Goal: Information Seeking & Learning: Find specific fact

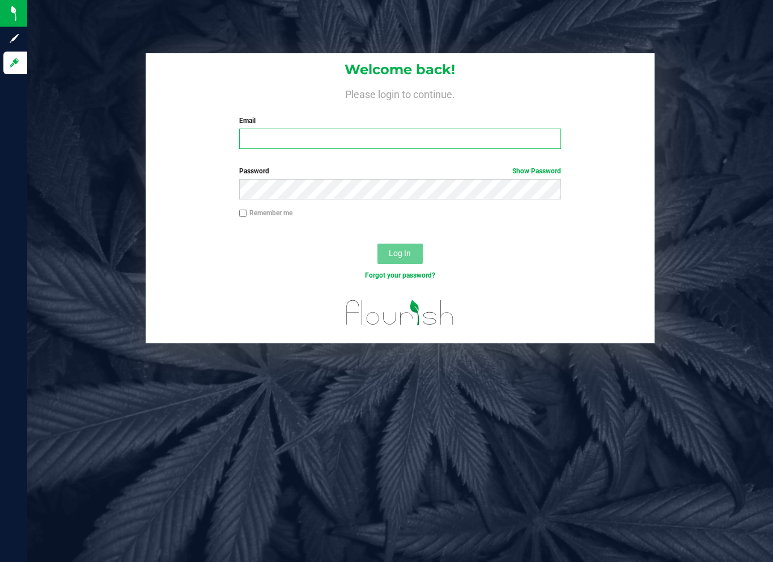
type input "[EMAIL_ADDRESS][DOMAIN_NAME]"
click at [308, 235] on div at bounding box center [400, 234] width 509 height 9
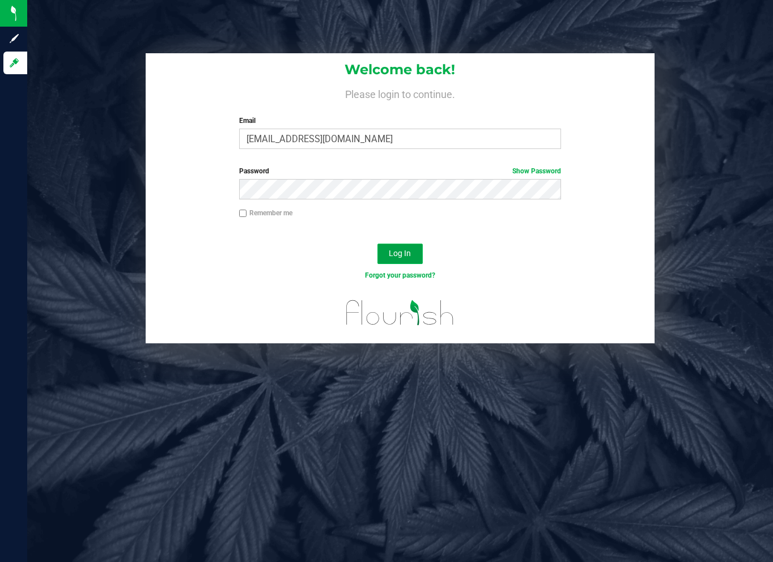
click at [392, 250] on span "Log In" at bounding box center [400, 253] width 22 height 9
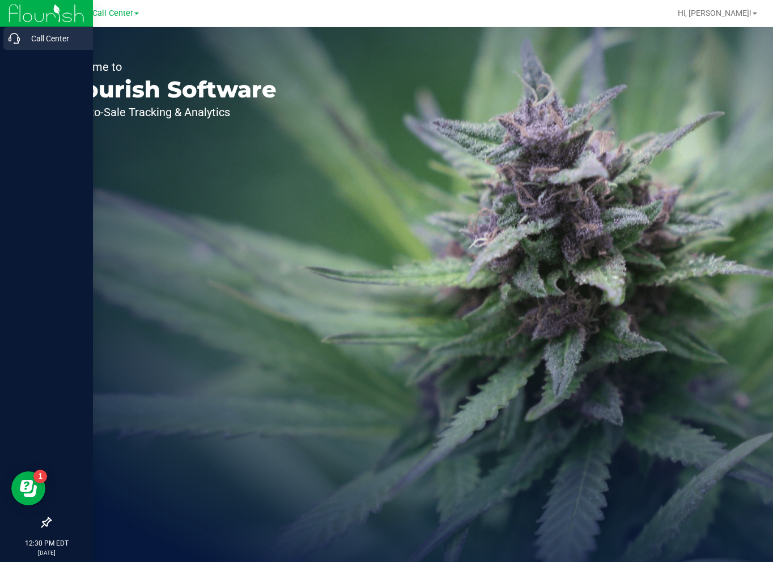
click at [23, 39] on p "Call Center" at bounding box center [54, 39] width 68 height 14
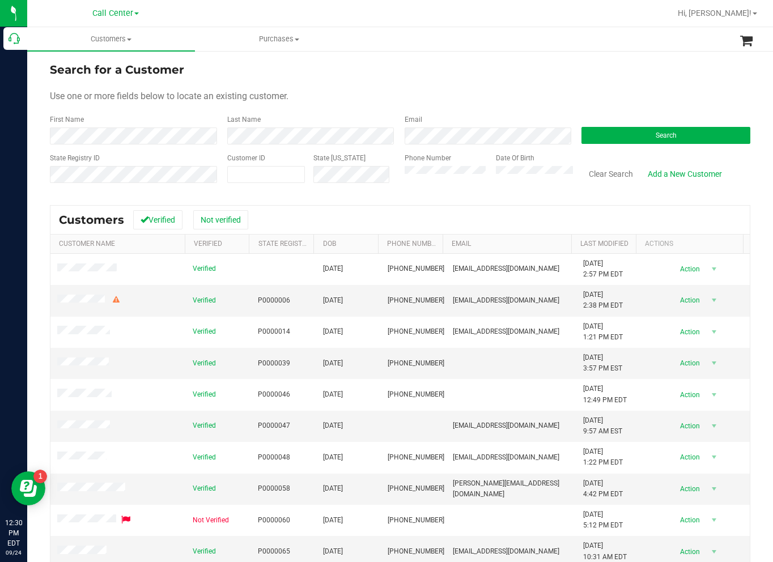
click at [624, 144] on div "Search" at bounding box center [661, 130] width 177 height 30
click at [624, 134] on button "Search" at bounding box center [666, 135] width 169 height 17
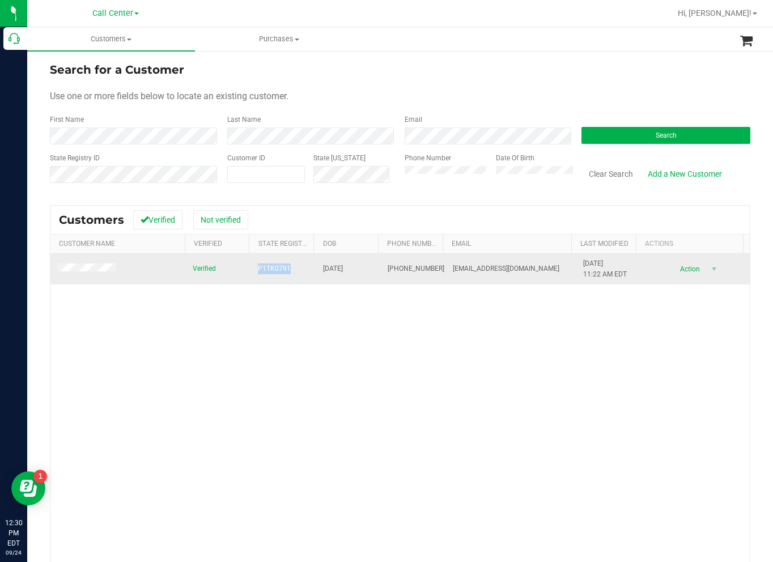
drag, startPoint x: 286, startPoint y: 269, endPoint x: 255, endPoint y: 267, distance: 30.7
click at [255, 267] on td "P1TK0791" at bounding box center [283, 269] width 65 height 31
copy span "P1TK0791"
drag, startPoint x: 313, startPoint y: 273, endPoint x: 355, endPoint y: 272, distance: 42.5
click at [355, 272] on td "[DATE]" at bounding box center [348, 269] width 65 height 31
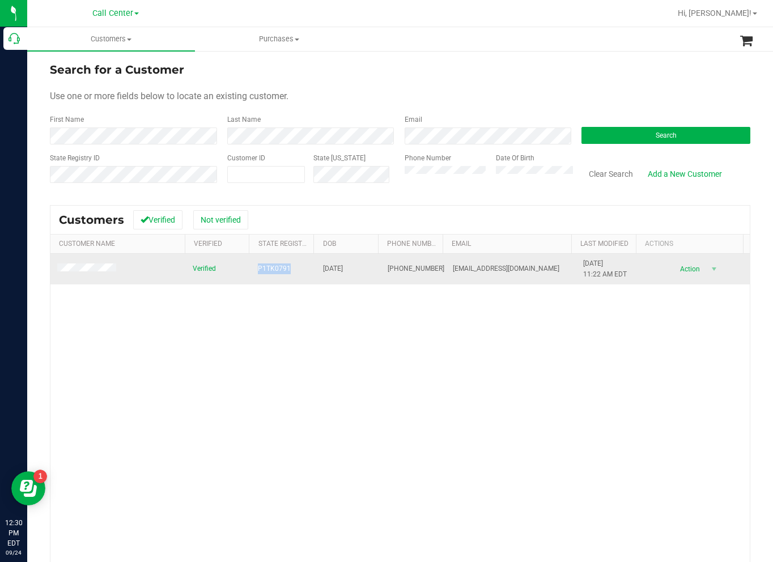
copy span "[DATE]"
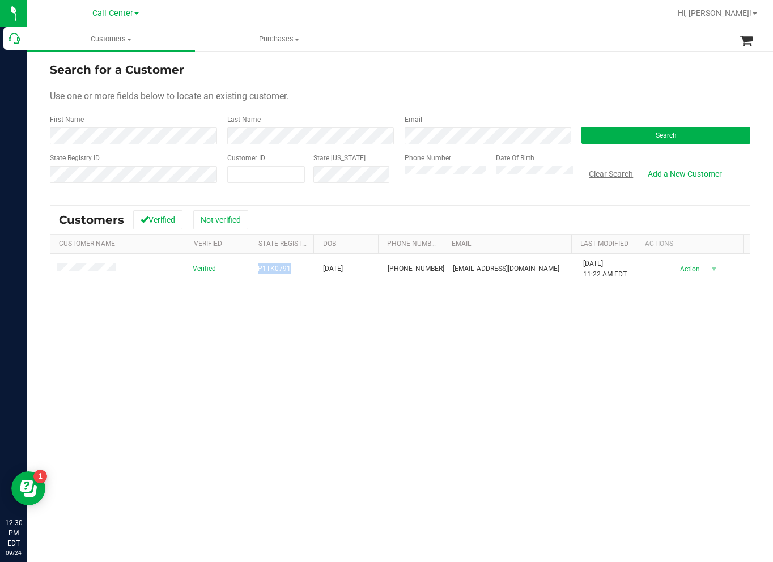
click at [592, 174] on button "Clear Search" at bounding box center [611, 173] width 59 height 19
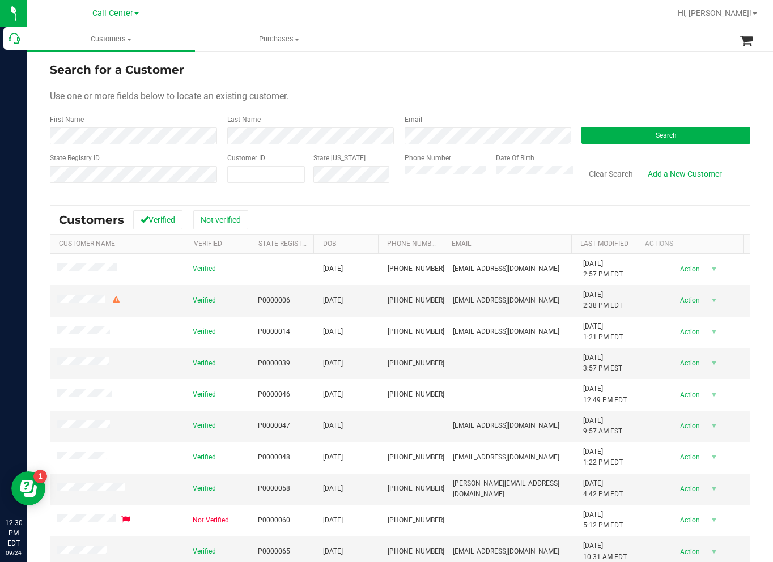
click at [725, 193] on div "Search for a Customer Use one or more fields below to locate an existing custom…" at bounding box center [400, 348] width 701 height 575
click at [628, 125] on div "Search" at bounding box center [661, 130] width 177 height 30
click at [630, 138] on button "Search" at bounding box center [666, 135] width 169 height 17
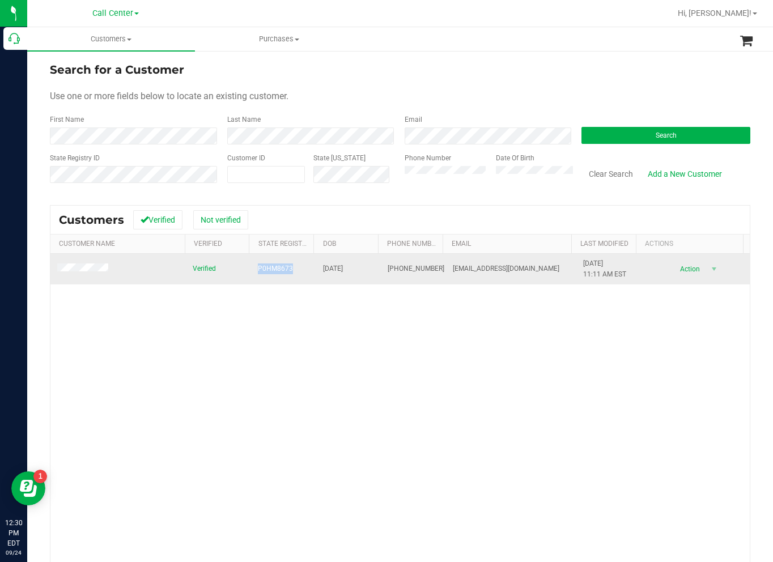
drag, startPoint x: 293, startPoint y: 268, endPoint x: 254, endPoint y: 265, distance: 38.6
click at [254, 265] on td "P0HM8673" at bounding box center [283, 269] width 65 height 31
copy span "P0HM8673"
drag, startPoint x: 318, startPoint y: 268, endPoint x: 355, endPoint y: 266, distance: 36.9
click at [355, 266] on td "[DATE]" at bounding box center [348, 269] width 65 height 31
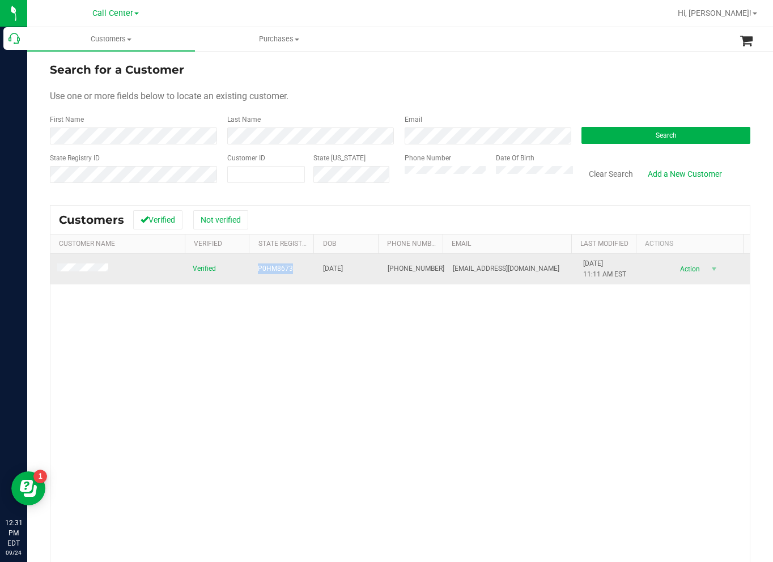
copy span "[DATE]"
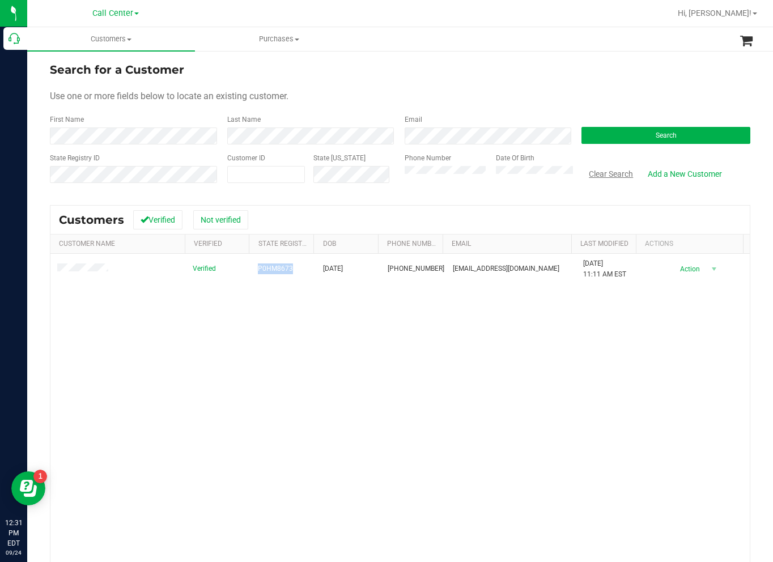
click at [582, 176] on button "Clear Search" at bounding box center [611, 173] width 59 height 19
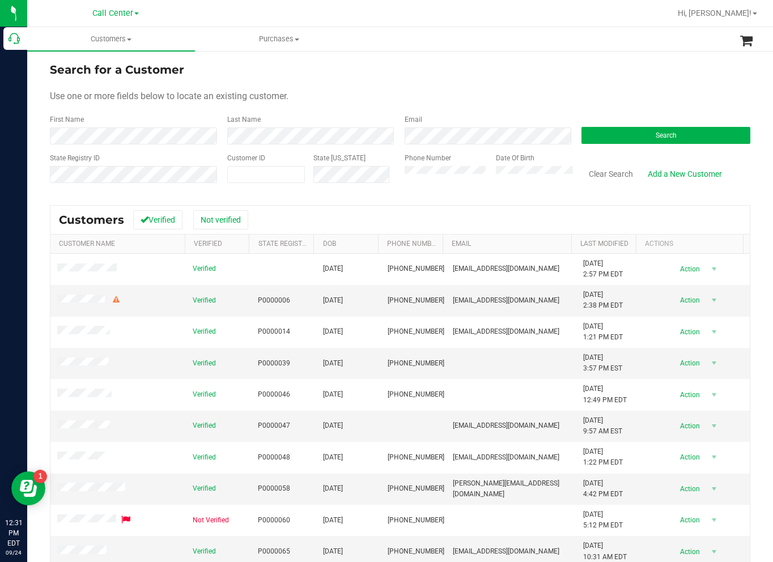
click at [711, 206] on div "Customers Verified Not verified" at bounding box center [400, 220] width 700 height 28
click at [605, 132] on button "Search" at bounding box center [666, 135] width 169 height 17
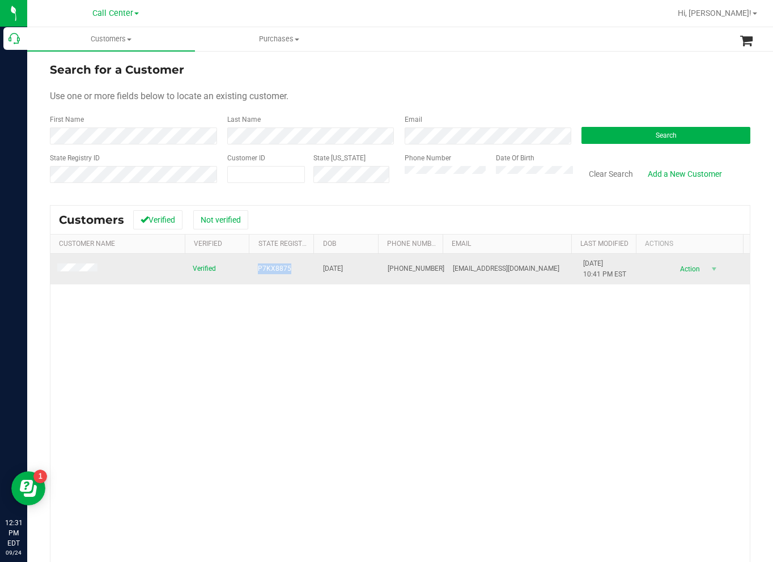
drag, startPoint x: 239, startPoint y: 269, endPoint x: 286, endPoint y: 271, distance: 46.5
click at [286, 271] on tr "Verified P7KX8875 [DATE] (850) 227-6233 [EMAIL_ADDRESS][DOMAIN_NAME] [DATE] 10:…" at bounding box center [400, 269] width 700 height 31
copy tr "P7KX8875"
drag, startPoint x: 319, startPoint y: 267, endPoint x: 354, endPoint y: 268, distance: 34.6
click at [343, 268] on span "[DATE]" at bounding box center [333, 269] width 20 height 11
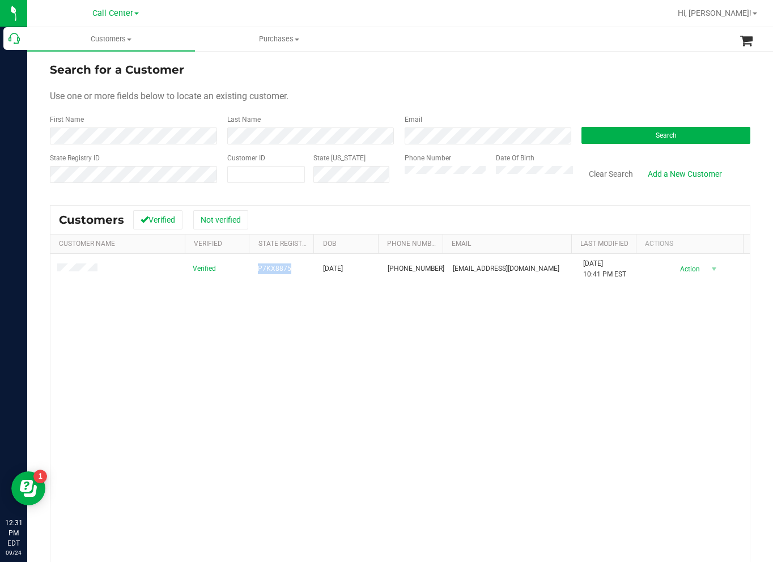
copy span "[DATE]"
click at [591, 173] on button "Clear Search" at bounding box center [611, 173] width 59 height 19
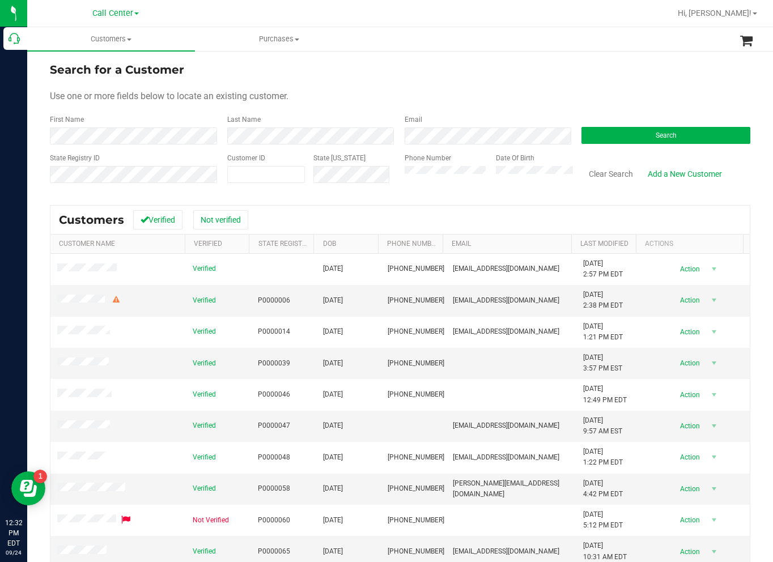
click at [721, 88] on form "Search for a Customer Use one or more fields below to locate an existing custom…" at bounding box center [400, 127] width 701 height 132
click at [619, 175] on button "Clear Search" at bounding box center [611, 173] width 59 height 19
click at [609, 141] on button "Search" at bounding box center [666, 135] width 169 height 17
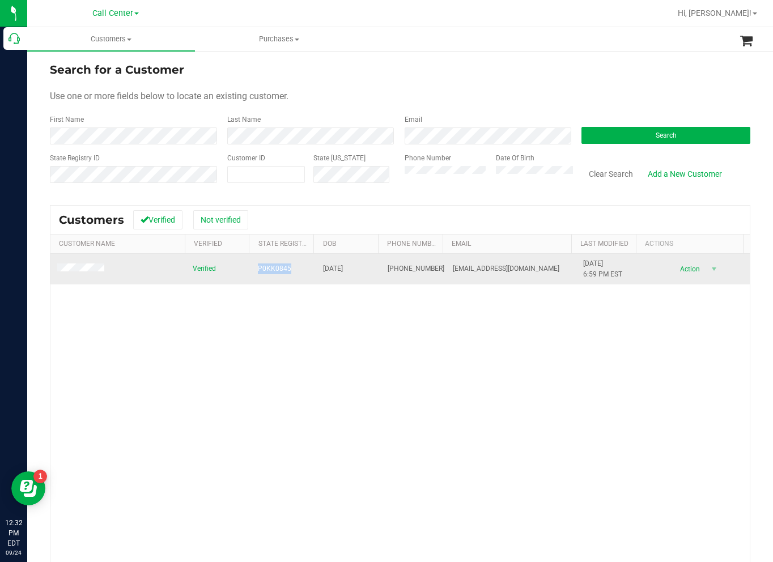
drag, startPoint x: 245, startPoint y: 266, endPoint x: 285, endPoint y: 273, distance: 39.7
click at [285, 273] on tr "Verified P0KK0845 [DATE] (941) 993-5640 [EMAIL_ADDRESS][DOMAIN_NAME] [DATE] 6:5…" at bounding box center [400, 269] width 700 height 31
copy tr "P0KK0845"
drag, startPoint x: 316, startPoint y: 266, endPoint x: 353, endPoint y: 270, distance: 37.1
click at [353, 270] on td "[DATE]" at bounding box center [348, 269] width 65 height 31
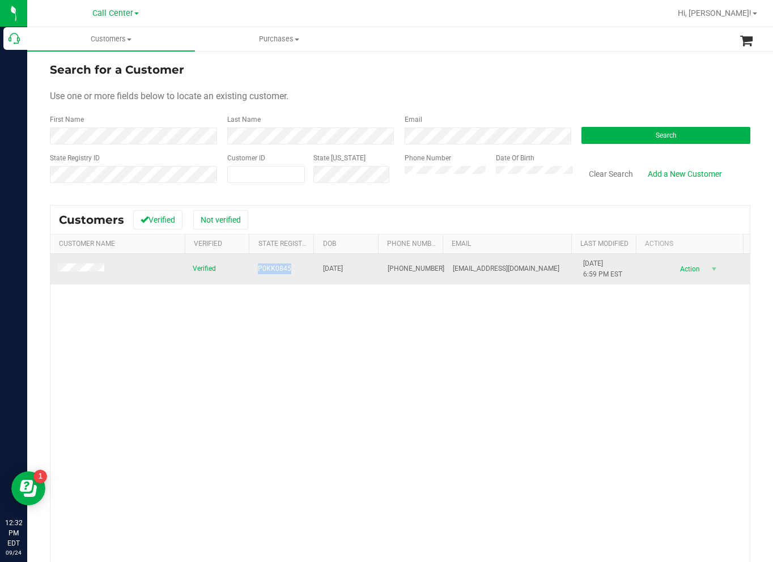
copy span "[DATE]"
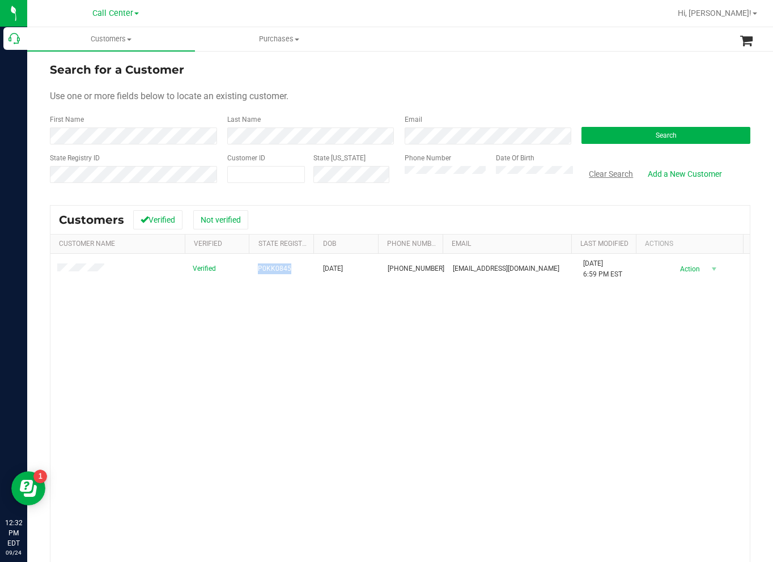
click at [609, 175] on button "Clear Search" at bounding box center [611, 173] width 59 height 19
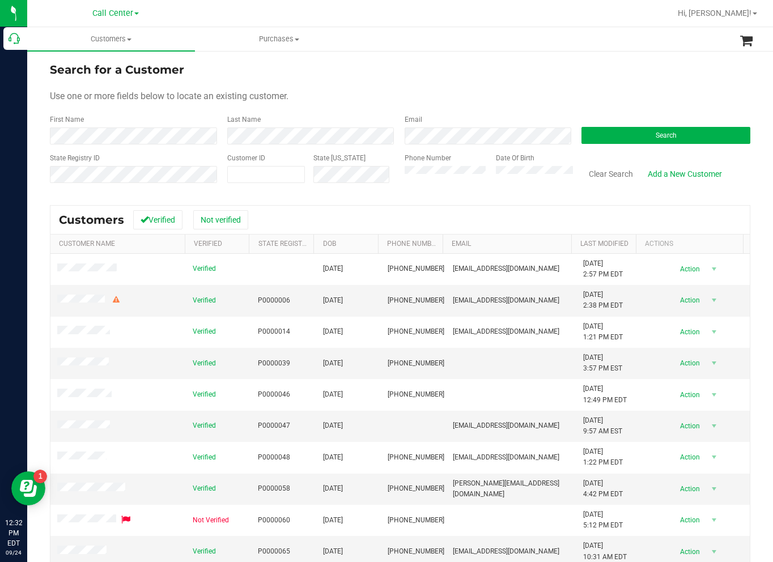
click at [710, 95] on div "Use one or more fields below to locate an existing customer." at bounding box center [400, 97] width 701 height 14
click at [623, 141] on button "Search" at bounding box center [666, 135] width 169 height 17
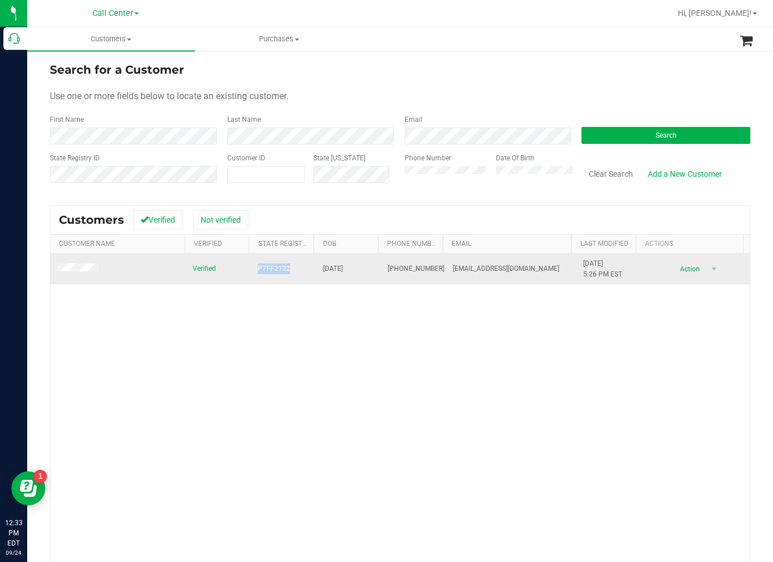
drag, startPoint x: 293, startPoint y: 266, endPoint x: 253, endPoint y: 273, distance: 39.7
click at [253, 273] on td "P7FF2132" at bounding box center [283, 269] width 65 height 31
drag, startPoint x: 253, startPoint y: 273, endPoint x: 299, endPoint y: 269, distance: 46.1
click at [299, 269] on td "P7FF2132" at bounding box center [283, 269] width 65 height 31
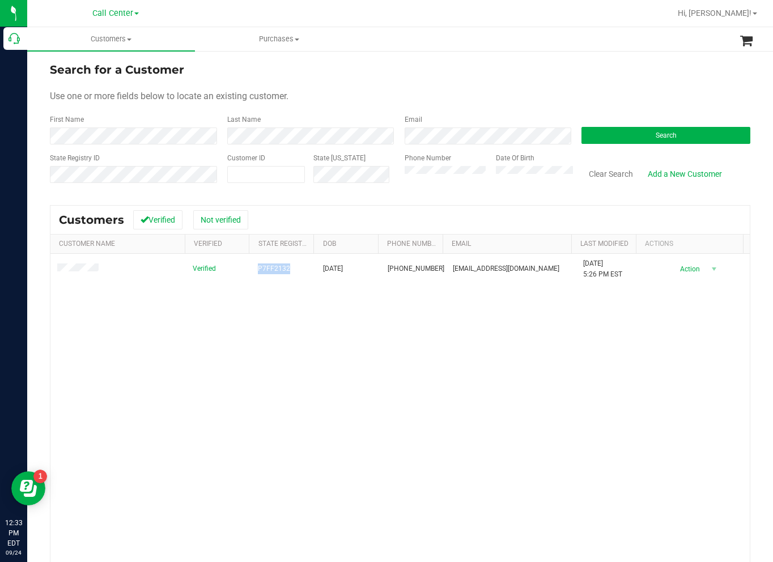
copy span "P7FF2132"
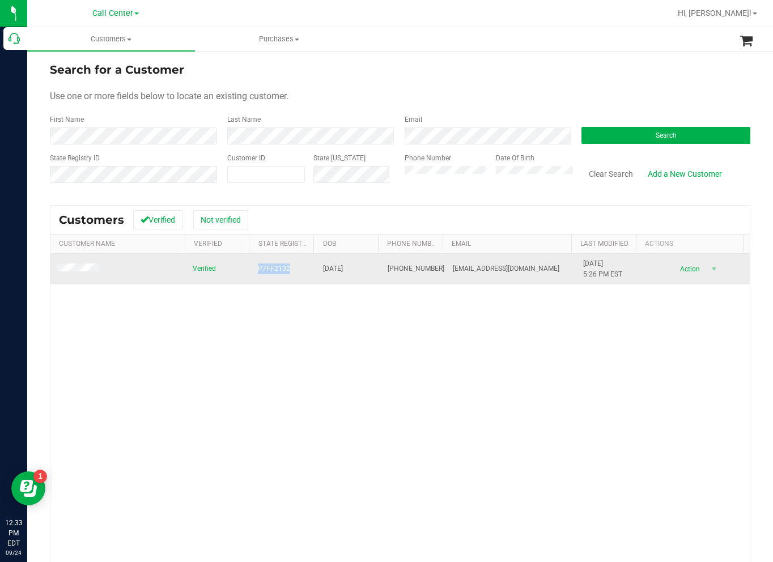
drag, startPoint x: 312, startPoint y: 263, endPoint x: 356, endPoint y: 270, distance: 44.2
click at [356, 270] on td "[DATE]" at bounding box center [348, 269] width 65 height 31
copy span "[DATE]"
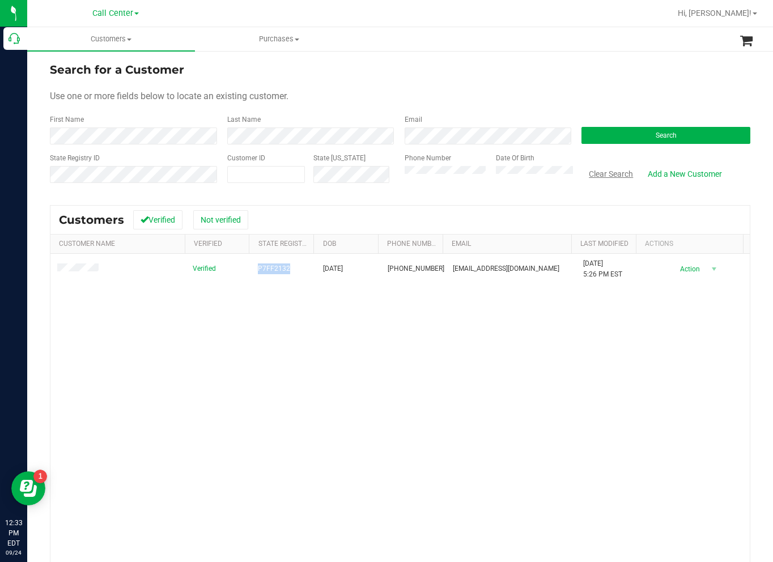
click at [604, 178] on button "Clear Search" at bounding box center [611, 173] width 59 height 19
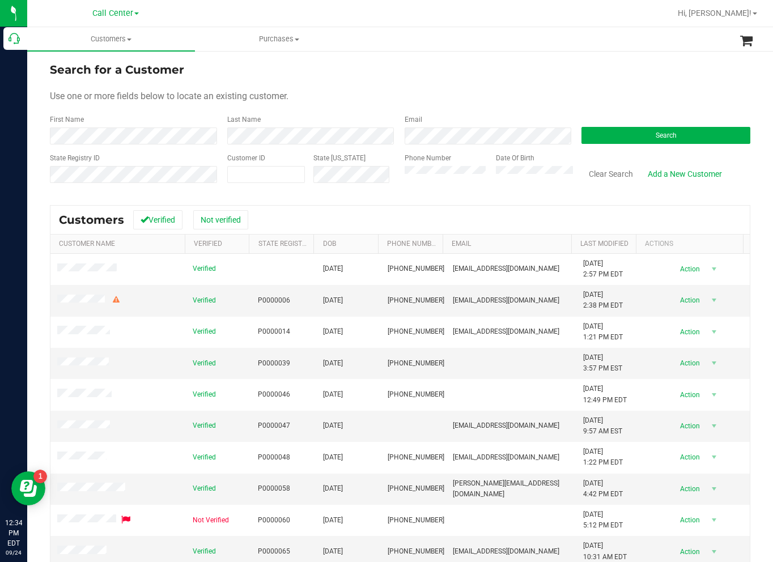
click at [719, 91] on div "Use one or more fields below to locate an existing customer." at bounding box center [400, 97] width 701 height 14
click at [616, 134] on button "Search" at bounding box center [666, 135] width 169 height 17
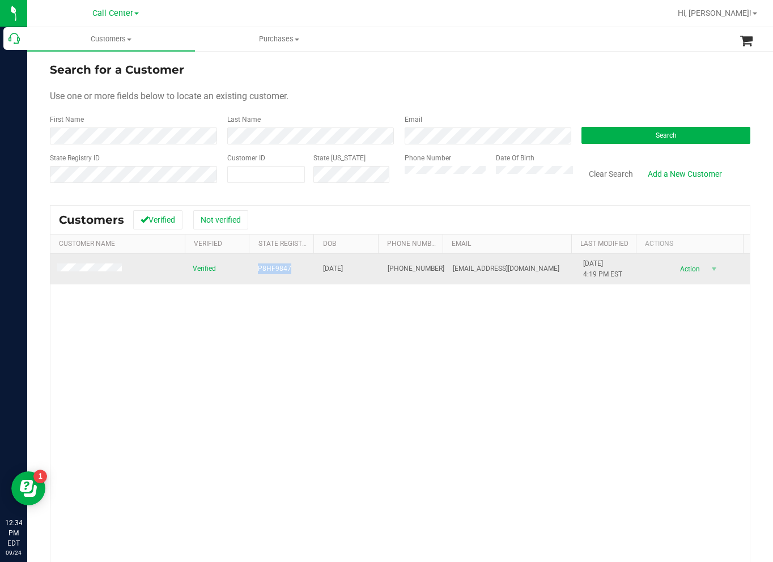
drag, startPoint x: 249, startPoint y: 268, endPoint x: 285, endPoint y: 268, distance: 35.7
click at [285, 268] on td "P8HF9847" at bounding box center [283, 269] width 65 height 31
drag, startPoint x: 308, startPoint y: 270, endPoint x: 354, endPoint y: 270, distance: 45.9
click at [354, 270] on tr "Verified P8HF9847 [DATE] (954) 560-5516 [EMAIL_ADDRESS][DOMAIN_NAME] [DATE] 4:1…" at bounding box center [400, 269] width 700 height 31
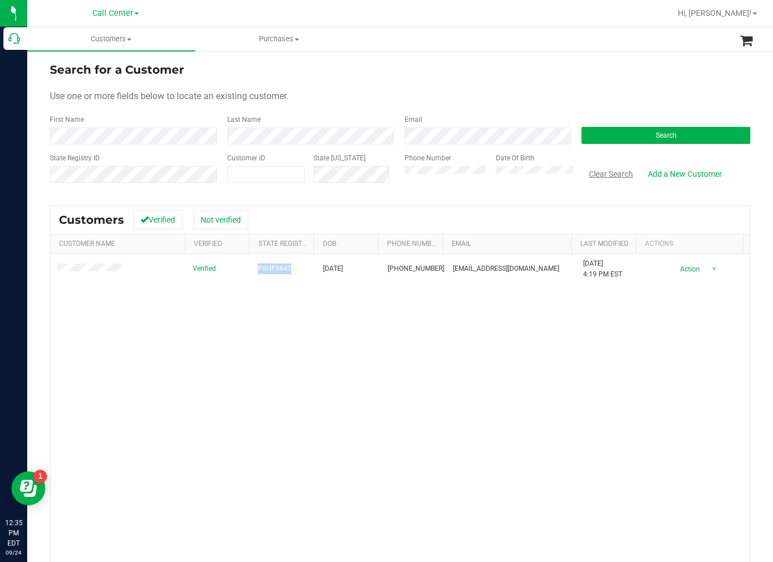
click at [592, 177] on button "Clear Search" at bounding box center [611, 173] width 59 height 19
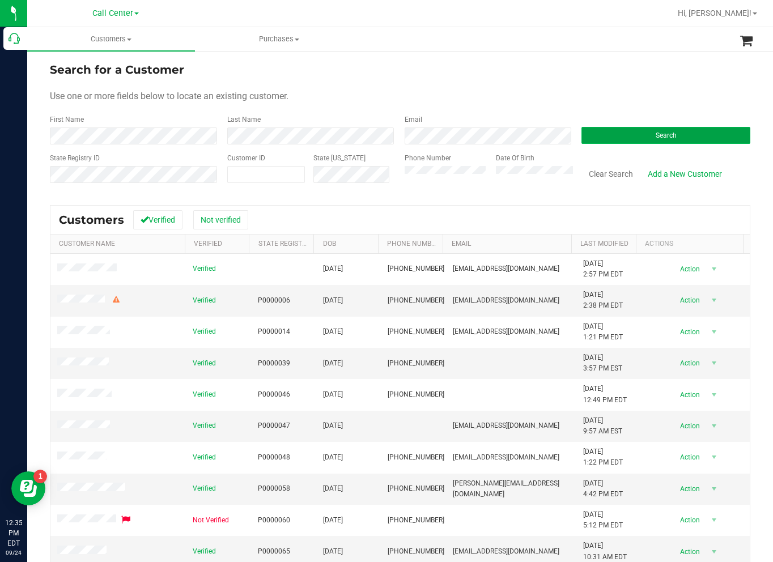
click at [583, 143] on button "Search" at bounding box center [666, 135] width 169 height 17
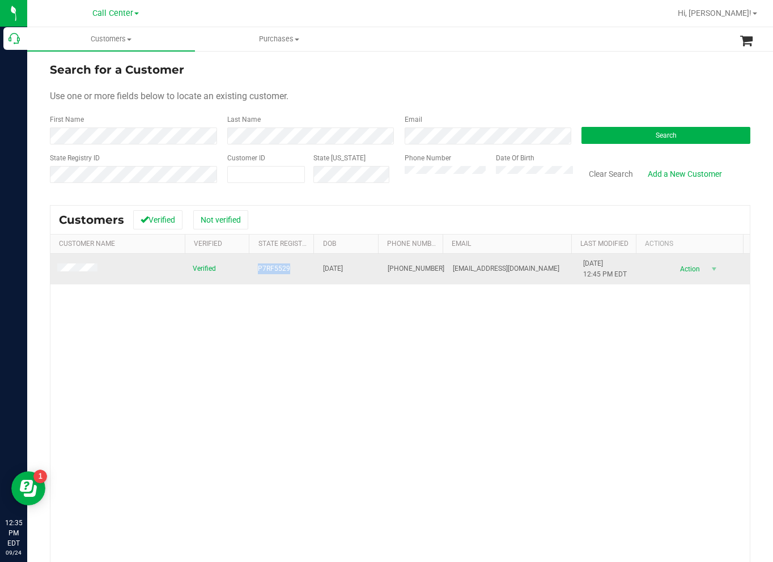
drag, startPoint x: 273, startPoint y: 270, endPoint x: 252, endPoint y: 272, distance: 21.6
click at [252, 272] on td "P7RF5529" at bounding box center [283, 269] width 65 height 31
drag, startPoint x: 336, startPoint y: 274, endPoint x: 353, endPoint y: 274, distance: 17.6
click at [353, 274] on td "[DATE]" at bounding box center [348, 269] width 65 height 31
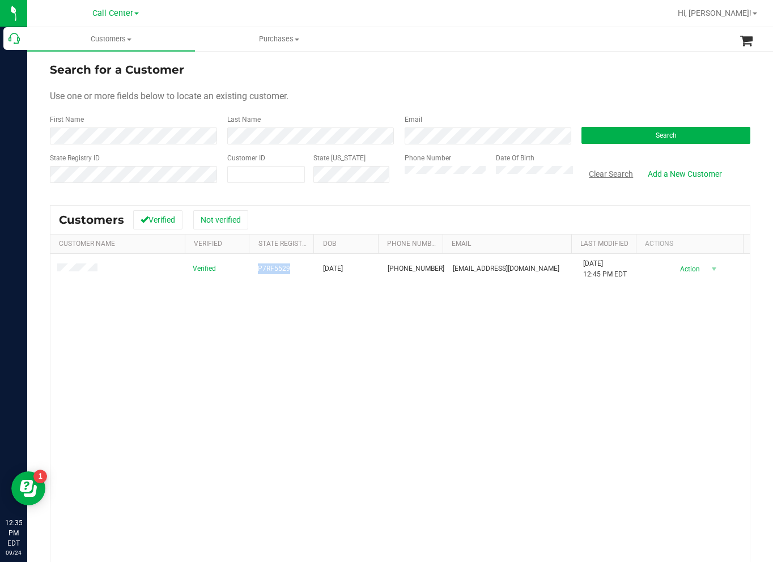
click at [598, 172] on button "Clear Search" at bounding box center [611, 173] width 59 height 19
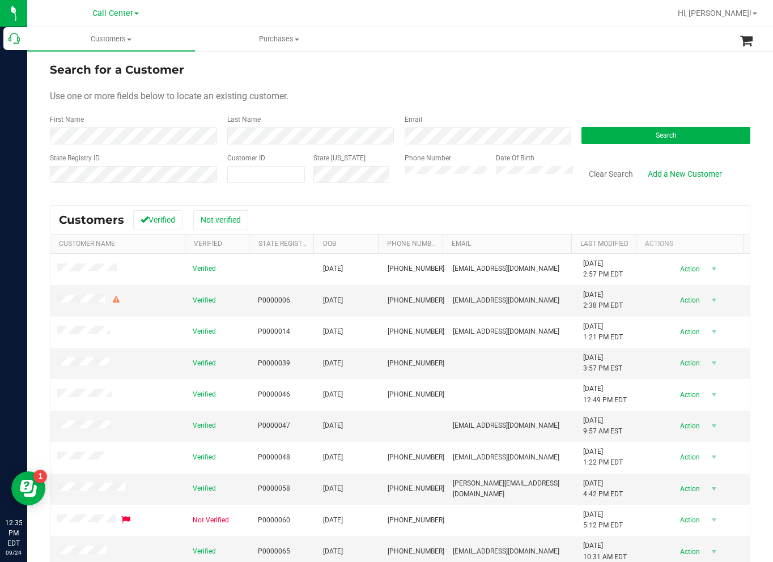
click at [700, 117] on div "Search" at bounding box center [661, 130] width 177 height 30
click at [606, 141] on button "Search" at bounding box center [666, 135] width 169 height 17
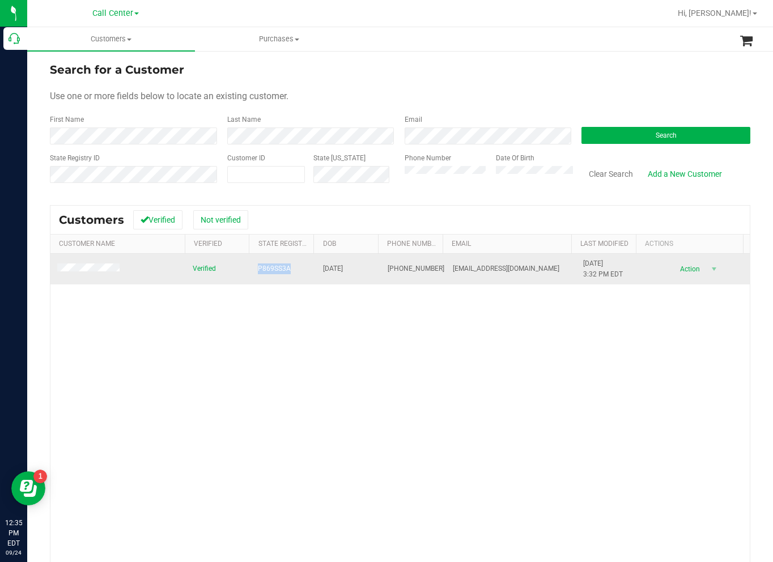
drag, startPoint x: 253, startPoint y: 271, endPoint x: 286, endPoint y: 270, distance: 32.9
click at [286, 270] on td "P869SS3A" at bounding box center [283, 269] width 65 height 31
drag, startPoint x: 315, startPoint y: 262, endPoint x: 354, endPoint y: 272, distance: 39.9
click at [354, 272] on td "[DATE]" at bounding box center [348, 269] width 65 height 31
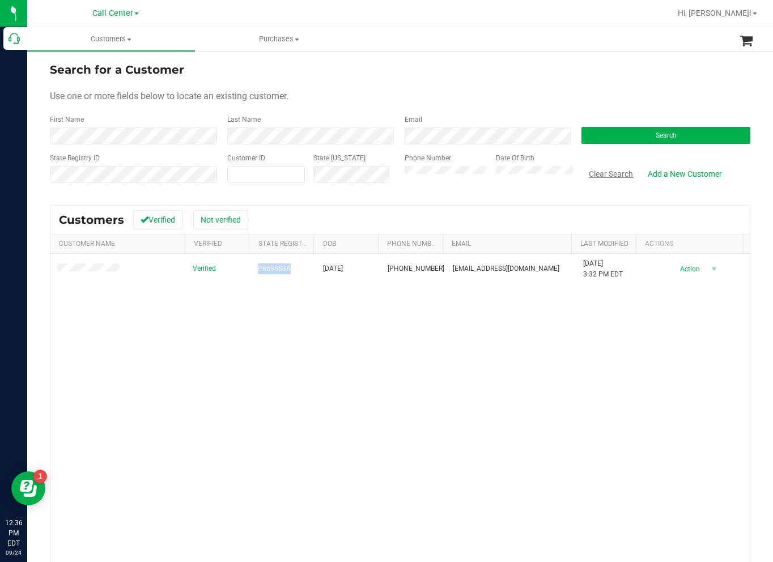
click at [592, 174] on button "Clear Search" at bounding box center [611, 173] width 59 height 19
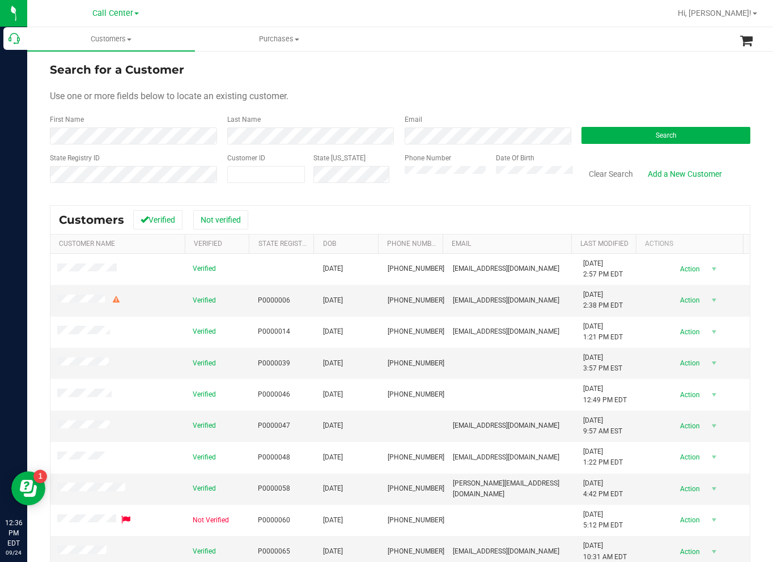
click at [688, 91] on div "Use one or more fields below to locate an existing customer." at bounding box center [400, 97] width 701 height 14
click at [588, 132] on button "Search" at bounding box center [666, 135] width 169 height 17
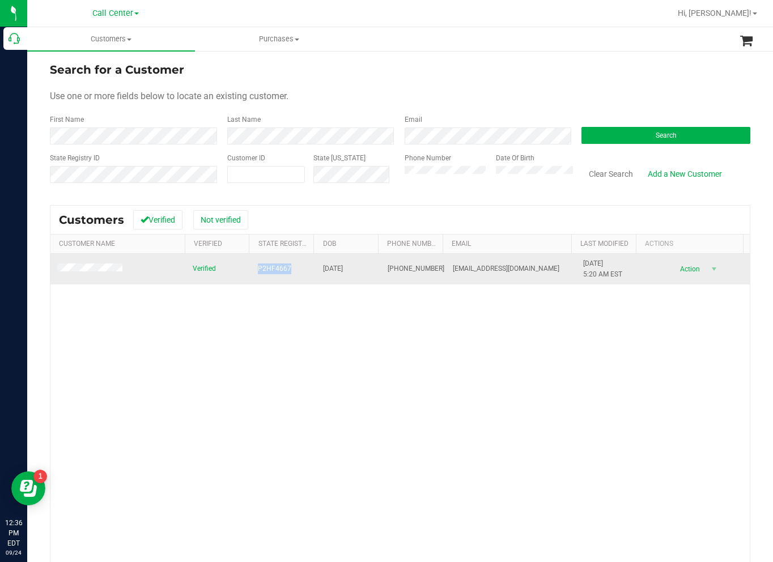
drag, startPoint x: 293, startPoint y: 269, endPoint x: 257, endPoint y: 262, distance: 35.7
click at [257, 262] on td "P2HF4667" at bounding box center [283, 269] width 65 height 31
drag, startPoint x: 347, startPoint y: 271, endPoint x: 319, endPoint y: 268, distance: 28.5
click at [319, 268] on td "[DATE]" at bounding box center [348, 269] width 65 height 31
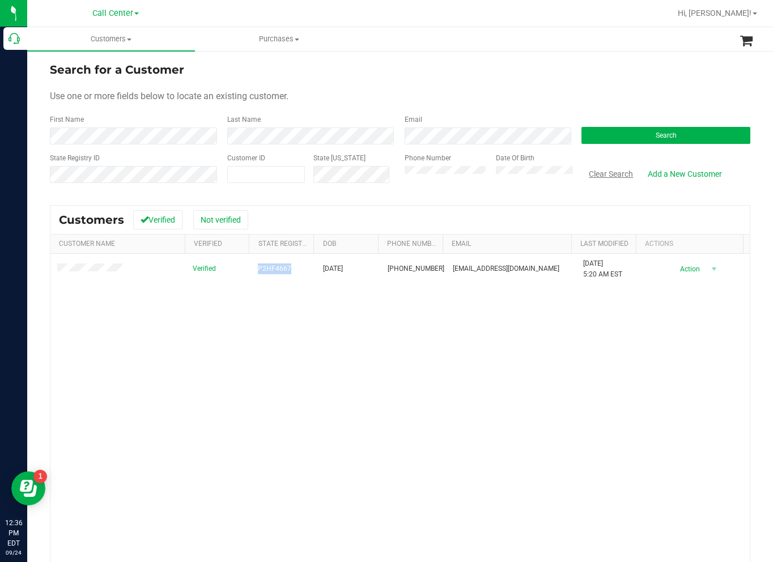
drag, startPoint x: 594, startPoint y: 177, endPoint x: 494, endPoint y: 189, distance: 101.1
click at [593, 177] on button "Clear Search" at bounding box center [611, 173] width 59 height 19
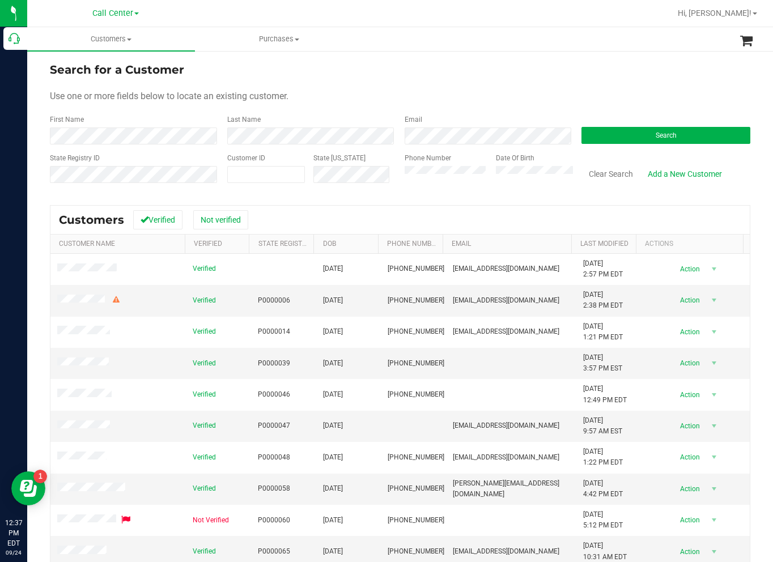
click at [683, 91] on div "Use one or more fields below to locate an existing customer." at bounding box center [400, 97] width 701 height 14
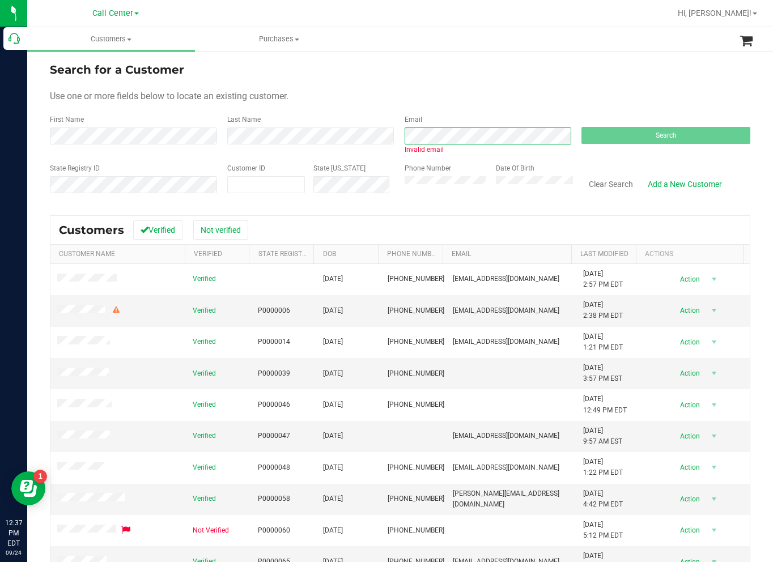
click at [349, 136] on div "First Name Last Name Email Invalid email Search" at bounding box center [400, 135] width 701 height 40
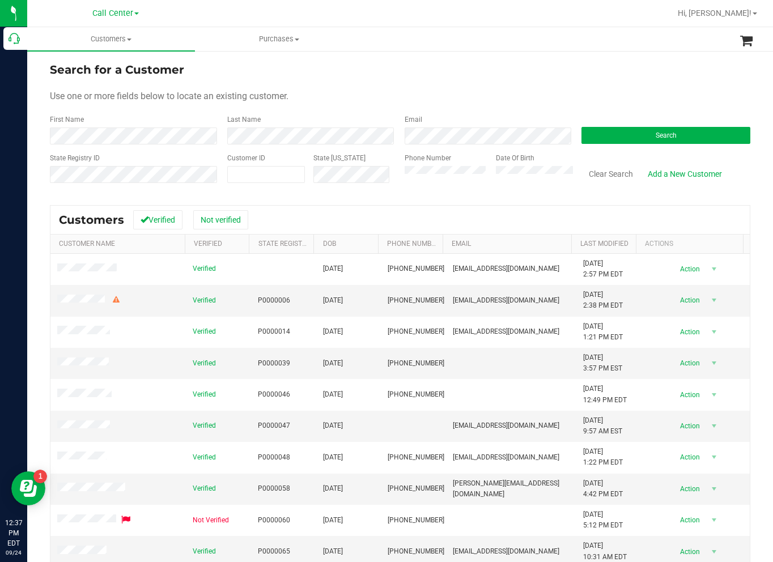
drag, startPoint x: 717, startPoint y: 79, endPoint x: 658, endPoint y: 98, distance: 61.3
click at [717, 79] on form "Search for a Customer Use one or more fields below to locate an existing custom…" at bounding box center [400, 127] width 701 height 132
click at [604, 132] on button "Search" at bounding box center [666, 135] width 169 height 17
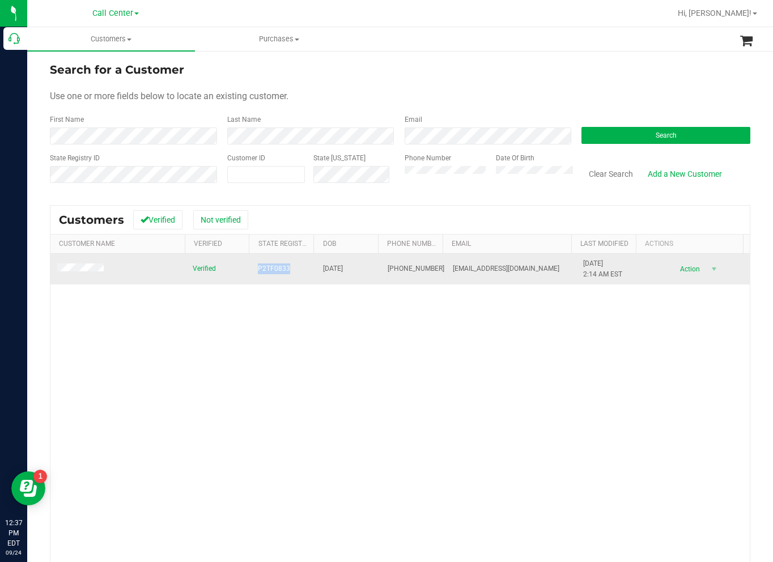
drag, startPoint x: 252, startPoint y: 272, endPoint x: 284, endPoint y: 272, distance: 32.3
click at [284, 272] on td "P2TF0833" at bounding box center [283, 269] width 65 height 31
drag, startPoint x: 315, startPoint y: 268, endPoint x: 354, endPoint y: 272, distance: 38.8
click at [354, 272] on td "[DATE]" at bounding box center [348, 269] width 65 height 31
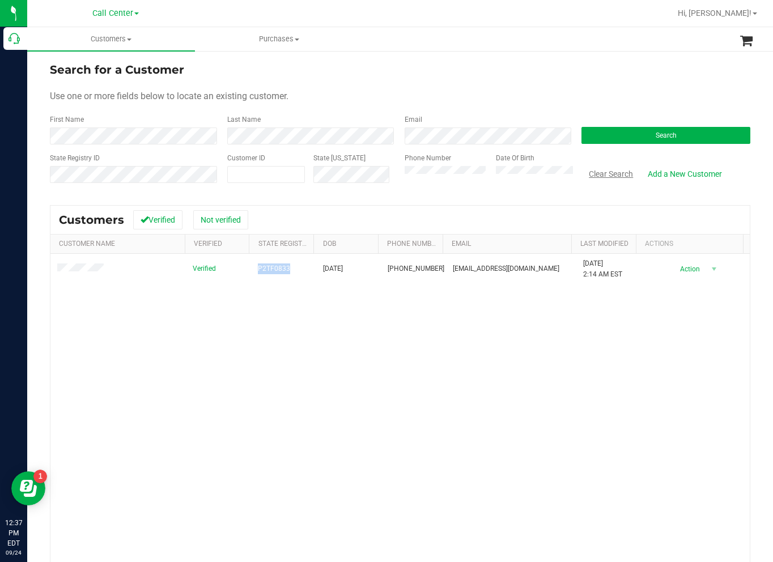
click at [599, 172] on button "Clear Search" at bounding box center [611, 173] width 59 height 19
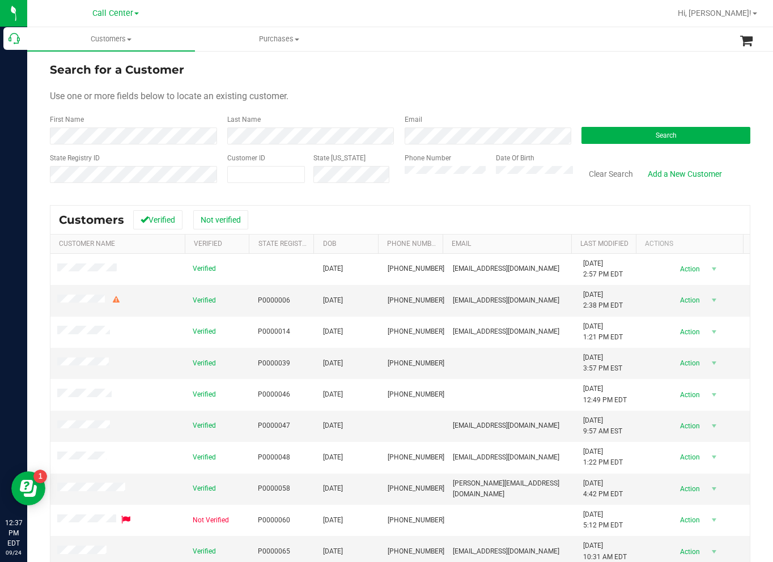
click at [701, 77] on div "Search for a Customer" at bounding box center [400, 69] width 701 height 17
click at [584, 132] on button "Search" at bounding box center [666, 135] width 169 height 17
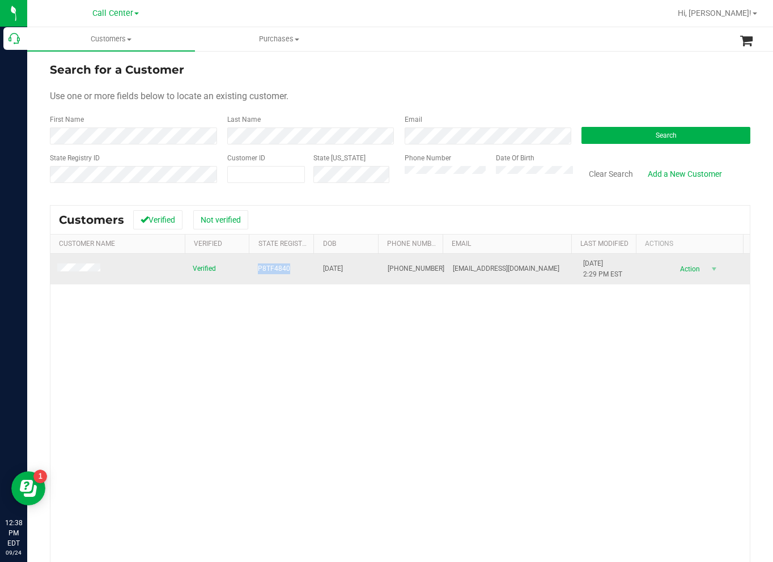
drag, startPoint x: 248, startPoint y: 268, endPoint x: 283, endPoint y: 270, distance: 35.8
click at [283, 270] on td "P8TF4840" at bounding box center [283, 269] width 65 height 31
drag, startPoint x: 308, startPoint y: 272, endPoint x: 358, endPoint y: 274, distance: 49.9
click at [358, 274] on tr "Verified P8TF4840 [DATE] (321) 330-7961 [EMAIL_ADDRESS][DOMAIN_NAME] [DATE] 2:2…" at bounding box center [400, 269] width 700 height 31
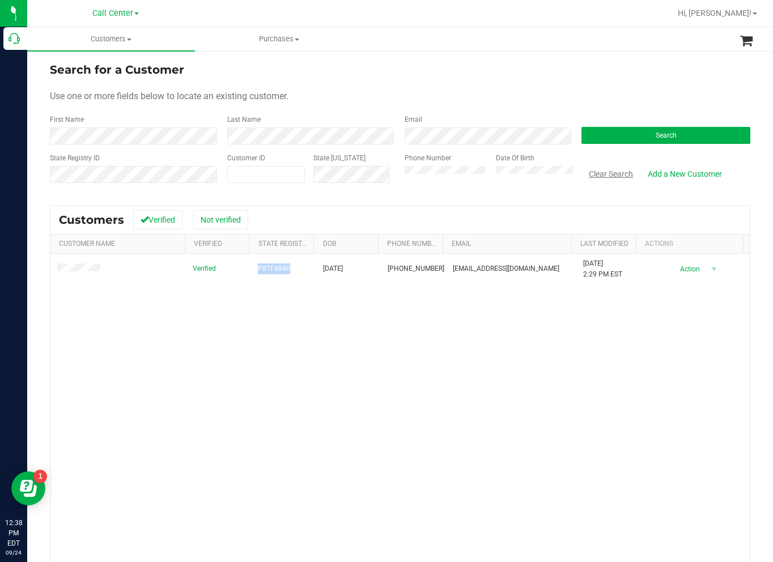
click at [590, 173] on button "Clear Search" at bounding box center [611, 173] width 59 height 19
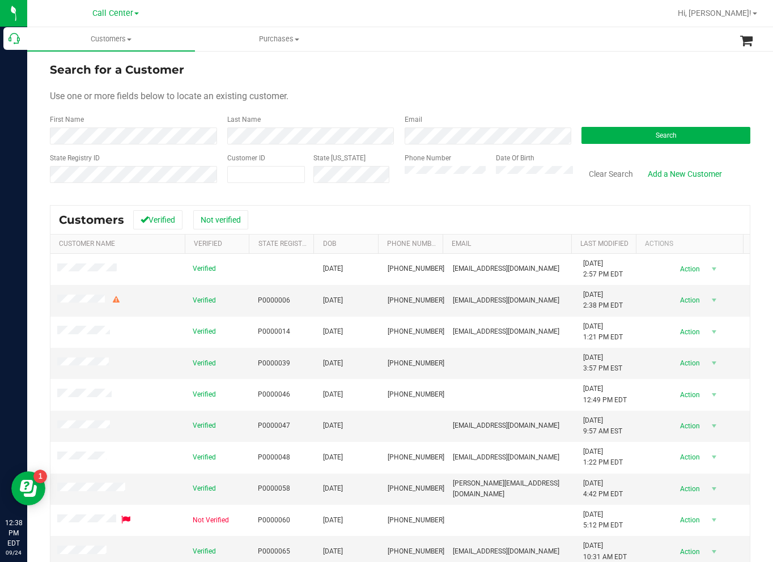
click at [708, 91] on div "Use one or more fields below to locate an existing customer." at bounding box center [400, 97] width 701 height 14
click at [612, 130] on button "Search" at bounding box center [666, 135] width 169 height 17
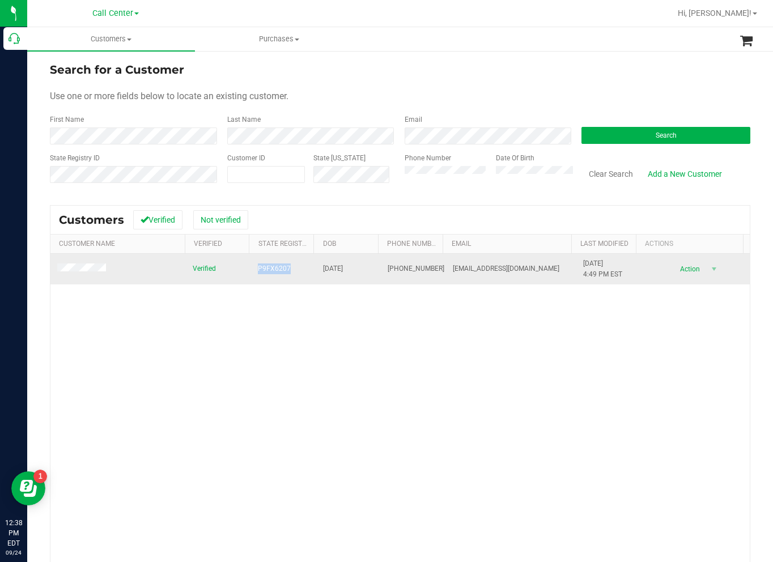
drag, startPoint x: 290, startPoint y: 263, endPoint x: 256, endPoint y: 272, distance: 35.6
click at [256, 272] on td "P9FX6207" at bounding box center [283, 269] width 65 height 31
drag, startPoint x: 313, startPoint y: 272, endPoint x: 353, endPoint y: 273, distance: 39.7
click at [353, 273] on td "[DATE]" at bounding box center [348, 269] width 65 height 31
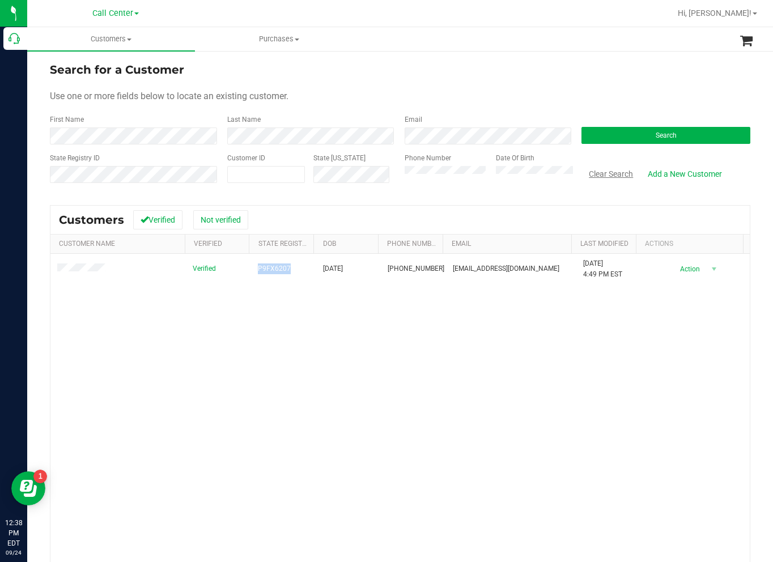
click at [615, 176] on button "Clear Search" at bounding box center [611, 173] width 59 height 19
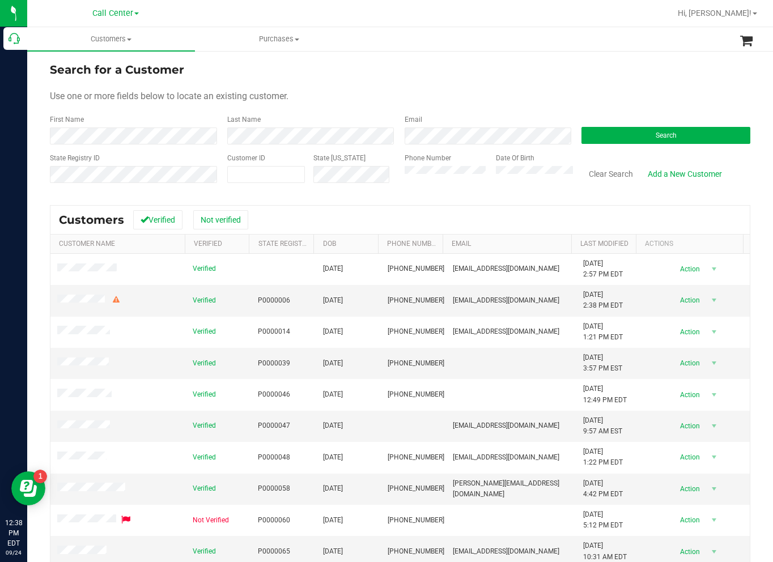
click at [707, 116] on div "Search" at bounding box center [661, 130] width 177 height 30
click at [610, 139] on button "Search" at bounding box center [666, 135] width 169 height 17
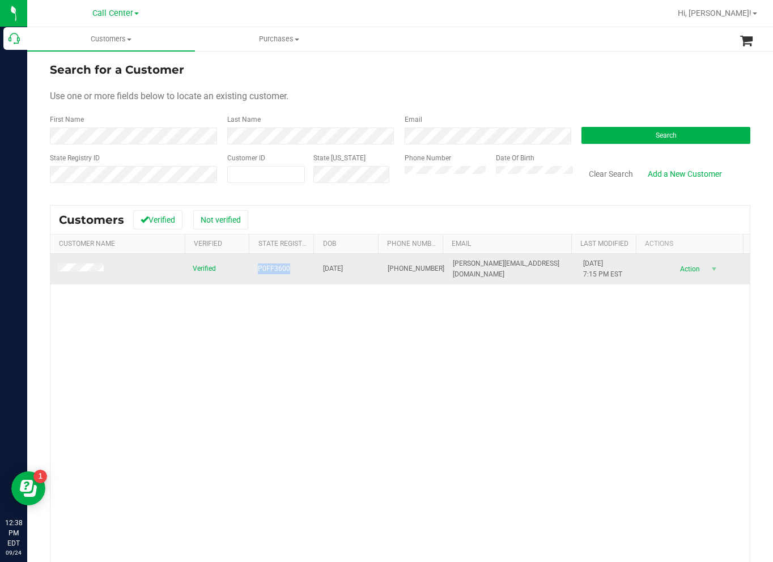
drag, startPoint x: 252, startPoint y: 268, endPoint x: 284, endPoint y: 270, distance: 32.4
click at [284, 270] on td "P0FF3600" at bounding box center [283, 269] width 65 height 31
drag, startPoint x: 316, startPoint y: 270, endPoint x: 359, endPoint y: 268, distance: 43.1
click at [359, 268] on td "[DATE]" at bounding box center [348, 269] width 65 height 31
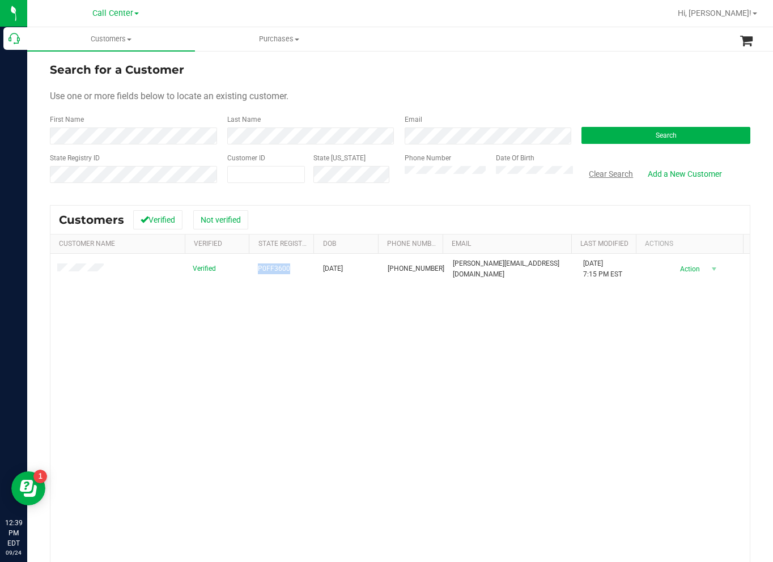
click at [592, 169] on button "Clear Search" at bounding box center [611, 173] width 59 height 19
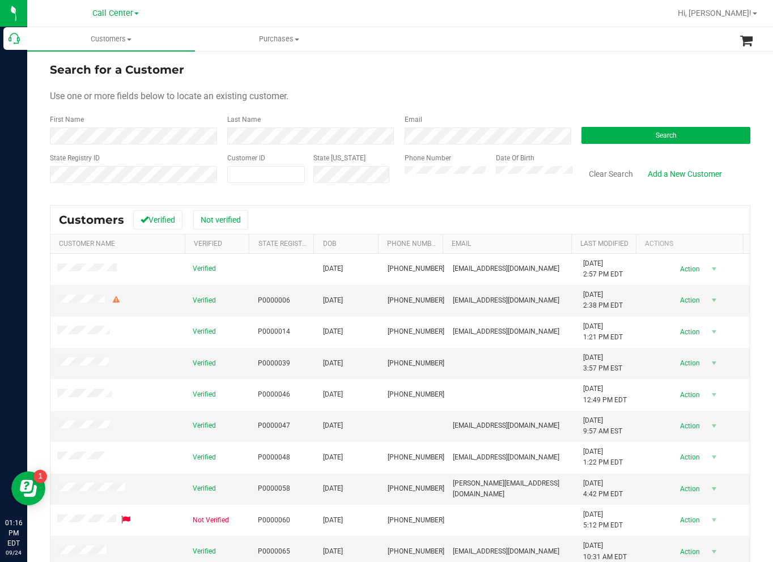
drag, startPoint x: 714, startPoint y: 88, endPoint x: 641, endPoint y: 122, distance: 80.4
click at [714, 88] on form "Search for a Customer Use one or more fields below to locate an existing custom…" at bounding box center [400, 127] width 701 height 132
click at [591, 135] on button "Search" at bounding box center [666, 135] width 169 height 17
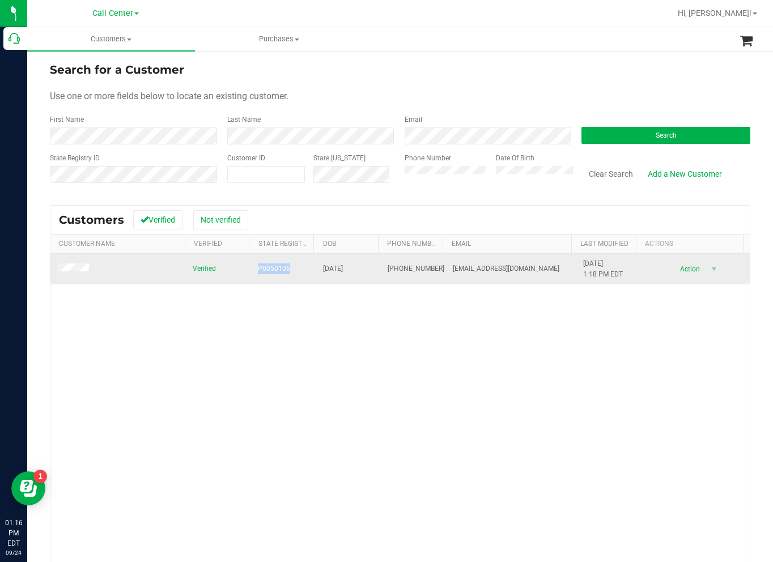
drag, startPoint x: 259, startPoint y: 268, endPoint x: 284, endPoint y: 266, distance: 25.0
click at [284, 266] on td "P0050106" at bounding box center [283, 269] width 65 height 31
drag, startPoint x: 319, startPoint y: 265, endPoint x: 353, endPoint y: 268, distance: 34.7
click at [343, 268] on span "[DATE]" at bounding box center [333, 269] width 20 height 11
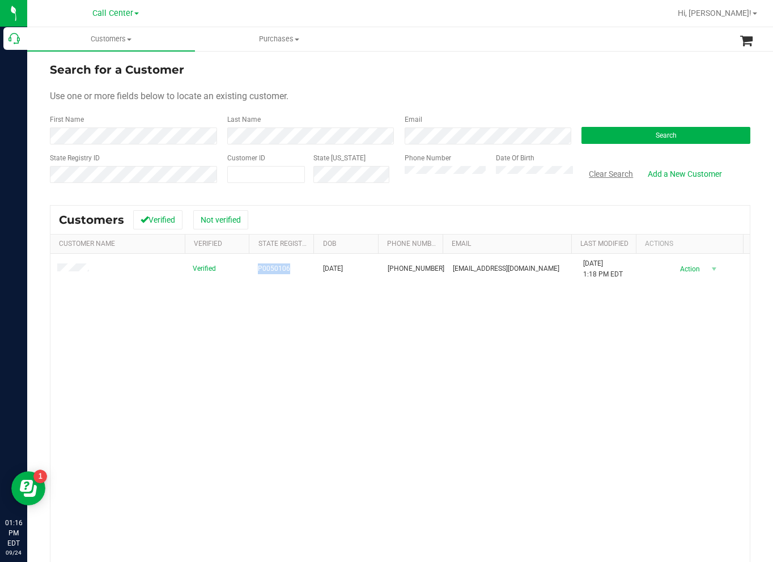
click at [599, 172] on button "Clear Search" at bounding box center [611, 173] width 59 height 19
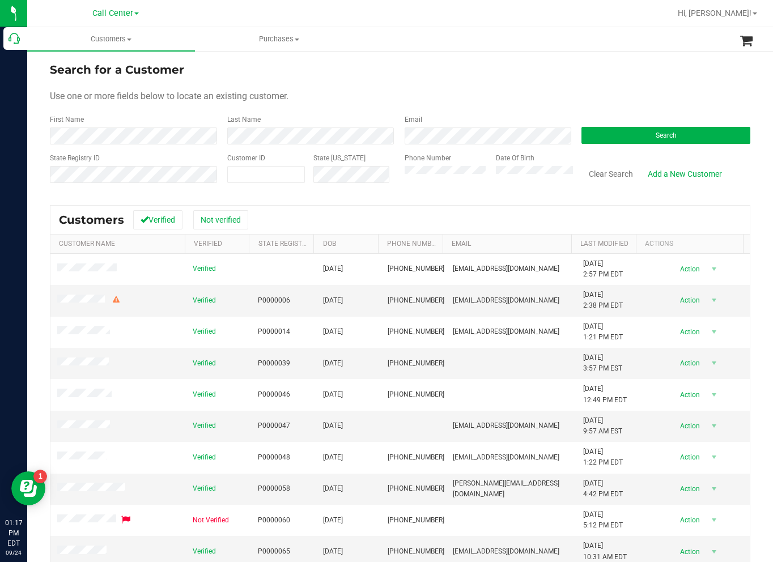
click at [399, 142] on div "Email" at bounding box center [484, 130] width 177 height 30
click at [697, 86] on form "Search for a Customer Use one or more fields below to locate an existing custom…" at bounding box center [400, 127] width 701 height 132
click at [585, 132] on button "Search" at bounding box center [666, 135] width 169 height 17
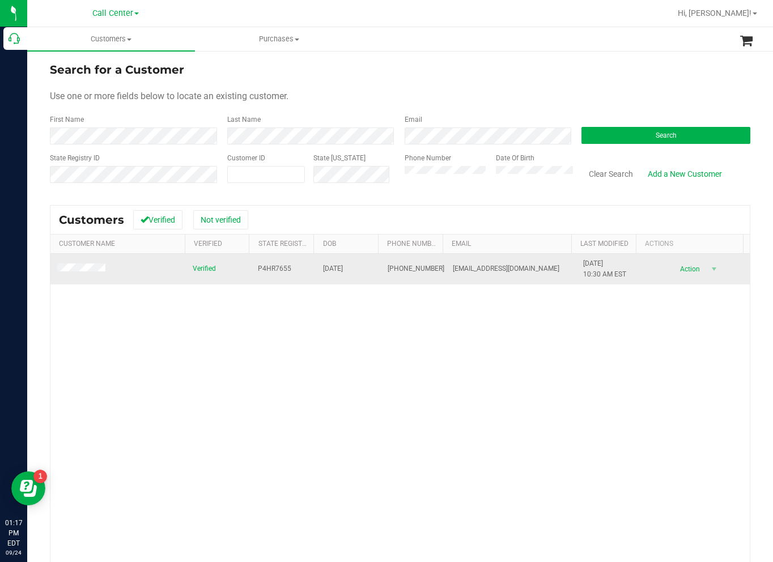
click at [258, 269] on span "P4HR7655" at bounding box center [274, 269] width 33 height 11
drag, startPoint x: 254, startPoint y: 269, endPoint x: 285, endPoint y: 270, distance: 31.2
click at [285, 270] on span "P4HR7655" at bounding box center [274, 269] width 33 height 11
drag, startPoint x: 310, startPoint y: 266, endPoint x: 347, endPoint y: 276, distance: 38.1
click at [347, 276] on tr "Verified P4HR7655 [DATE] (352) 425-4688 [EMAIL_ADDRESS][DOMAIN_NAME] [DATE] 10:…" at bounding box center [400, 269] width 700 height 31
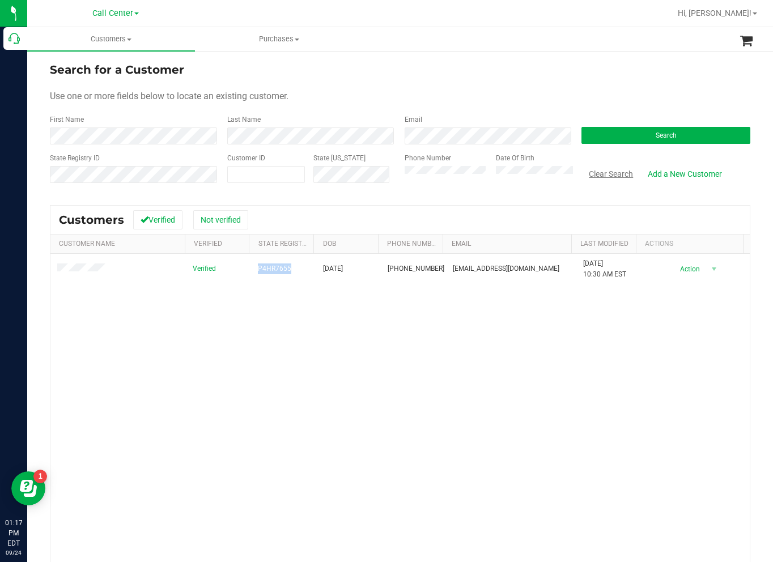
click at [603, 170] on button "Clear Search" at bounding box center [611, 173] width 59 height 19
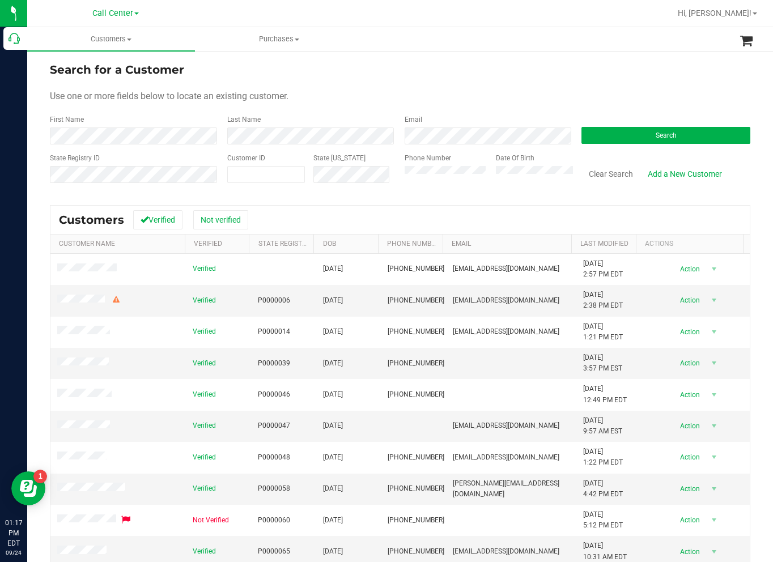
drag, startPoint x: 704, startPoint y: 77, endPoint x: 605, endPoint y: 108, distance: 103.5
click at [704, 77] on div "Search for a Customer" at bounding box center [400, 69] width 701 height 17
click at [625, 132] on button "Search" at bounding box center [666, 135] width 169 height 17
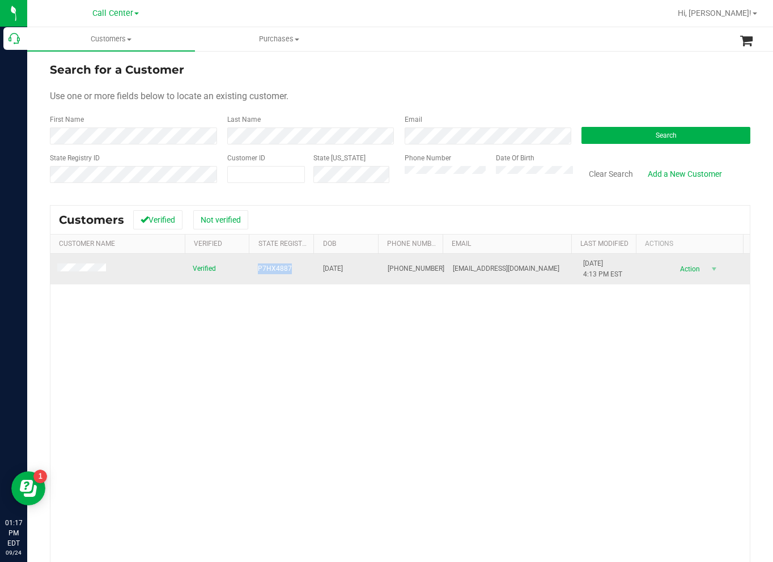
drag, startPoint x: 251, startPoint y: 270, endPoint x: 288, endPoint y: 270, distance: 36.9
click at [288, 270] on td "P7HX4887" at bounding box center [283, 269] width 65 height 31
drag, startPoint x: 316, startPoint y: 269, endPoint x: 352, endPoint y: 273, distance: 35.9
click at [352, 273] on td "[DATE]" at bounding box center [348, 269] width 65 height 31
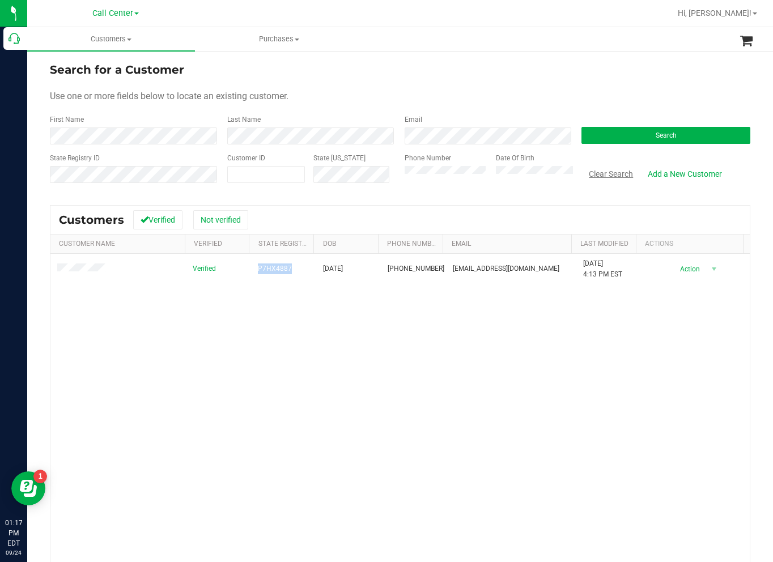
click at [589, 176] on button "Clear Search" at bounding box center [611, 173] width 59 height 19
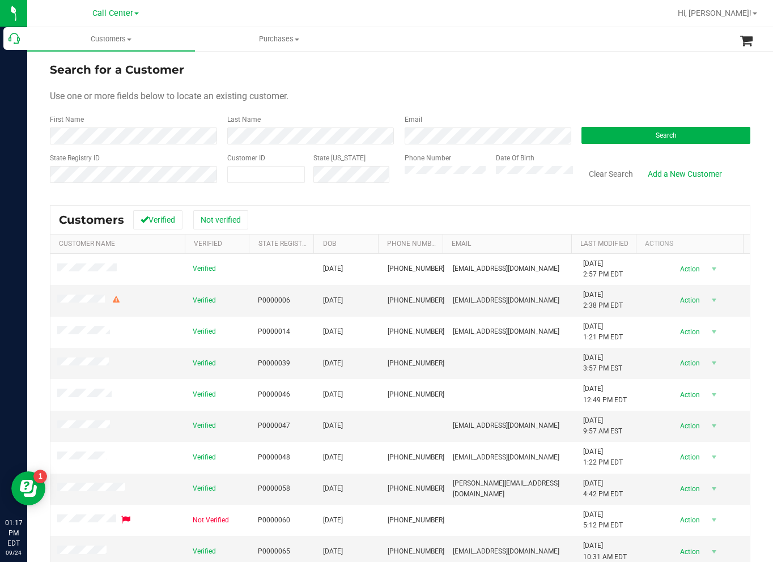
drag, startPoint x: 694, startPoint y: 76, endPoint x: 608, endPoint y: 118, distance: 96.1
click at [694, 76] on div "Search for a Customer" at bounding box center [400, 69] width 701 height 17
click at [598, 131] on button "Search" at bounding box center [666, 135] width 169 height 17
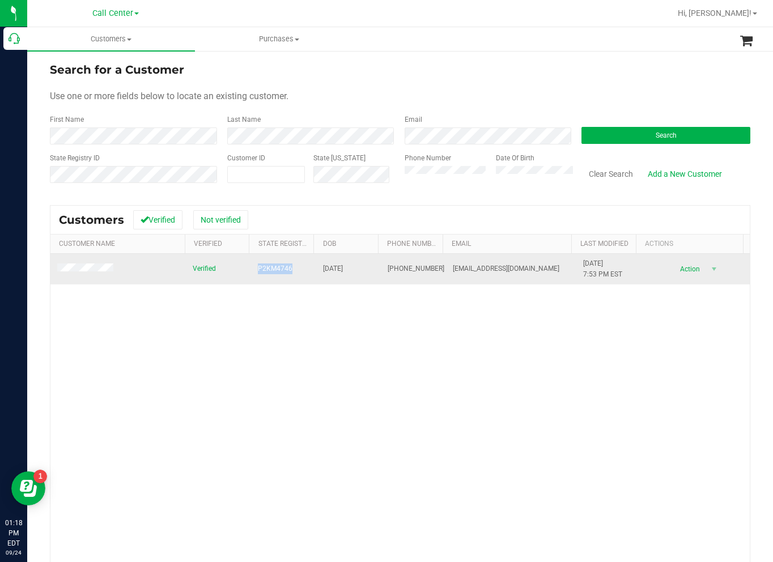
drag, startPoint x: 242, startPoint y: 268, endPoint x: 290, endPoint y: 270, distance: 47.7
click at [290, 270] on tr "Verified P2KM4746 [DATE] (561) 324-8341 [EMAIL_ADDRESS][DOMAIN_NAME] [DATE] 7:5…" at bounding box center [400, 269] width 700 height 31
drag, startPoint x: 358, startPoint y: 270, endPoint x: 315, endPoint y: 269, distance: 43.1
click at [316, 269] on td "[DATE]" at bounding box center [348, 269] width 65 height 31
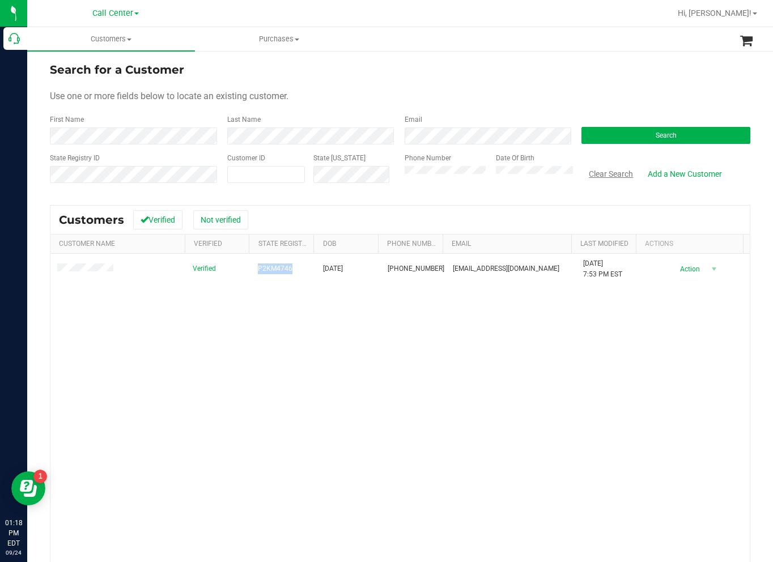
click at [592, 175] on button "Clear Search" at bounding box center [611, 173] width 59 height 19
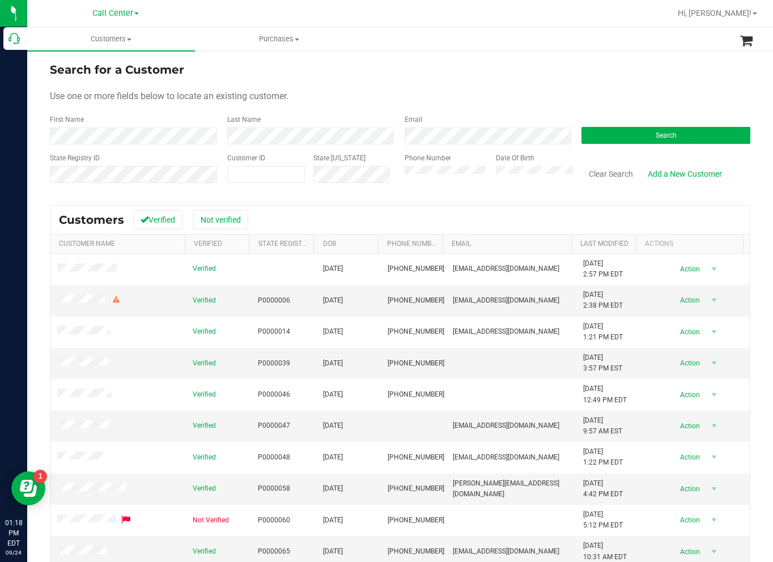
click at [705, 69] on div "Search for a Customer" at bounding box center [400, 69] width 701 height 17
click at [620, 127] on button "Search" at bounding box center [666, 135] width 169 height 17
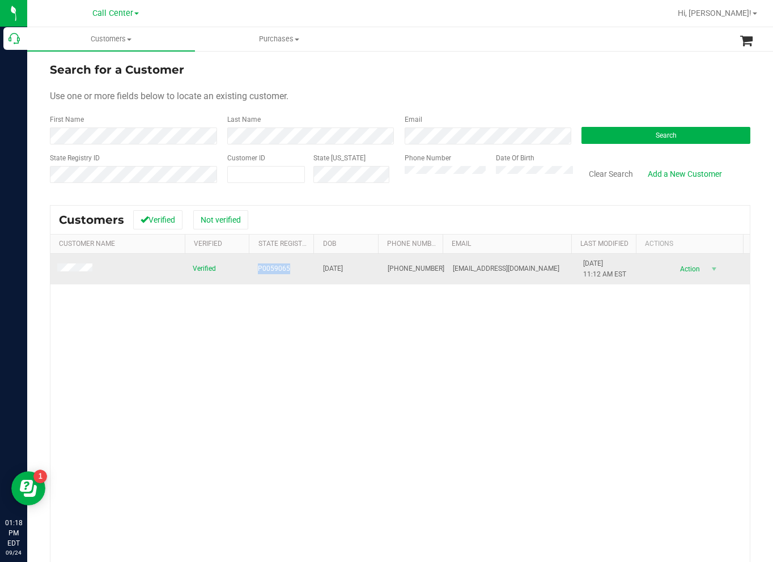
drag, startPoint x: 252, startPoint y: 270, endPoint x: 286, endPoint y: 270, distance: 34.0
click at [286, 270] on td "P0059065" at bounding box center [283, 269] width 65 height 31
drag, startPoint x: 317, startPoint y: 274, endPoint x: 354, endPoint y: 274, distance: 36.9
click at [354, 274] on td "[DATE]" at bounding box center [348, 269] width 65 height 31
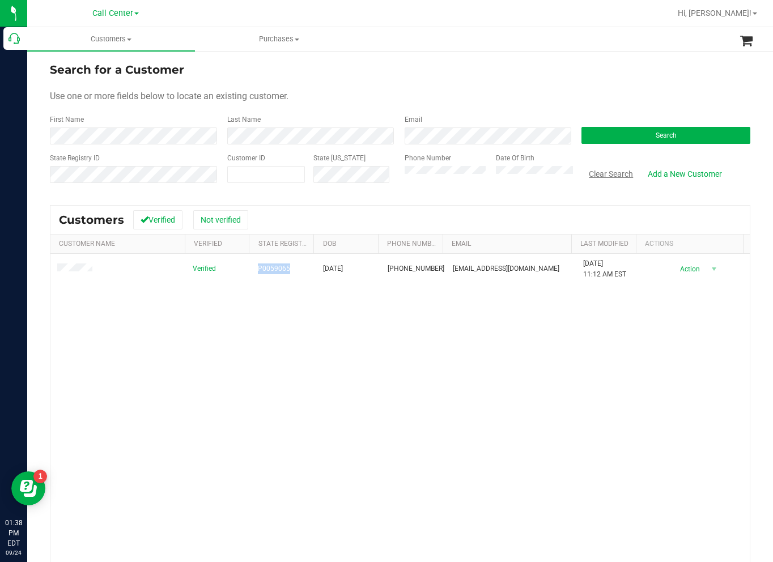
click at [600, 177] on button "Clear Search" at bounding box center [611, 173] width 59 height 19
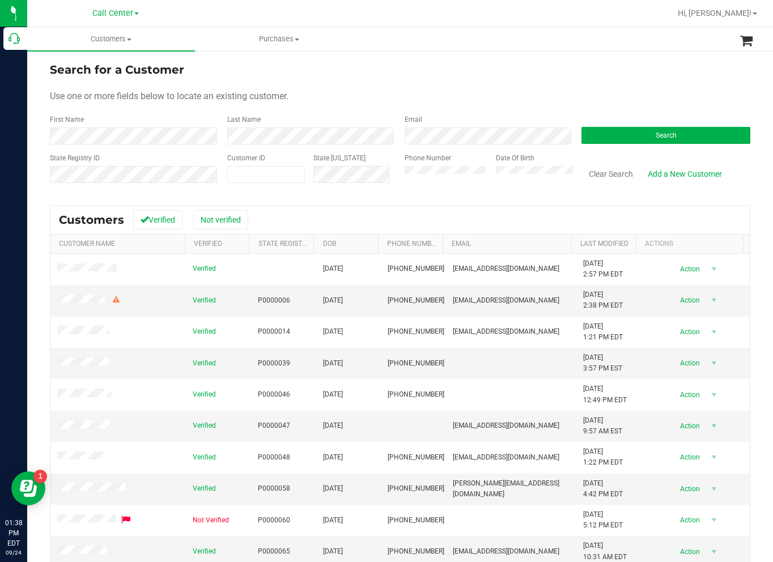
drag, startPoint x: 715, startPoint y: 73, endPoint x: 706, endPoint y: 73, distance: 9.1
click at [715, 73] on div "Search for a Customer" at bounding box center [400, 69] width 701 height 17
drag, startPoint x: 705, startPoint y: 83, endPoint x: 506, endPoint y: 123, distance: 203.5
click at [705, 83] on form "Search for a Customer Use one or more fields below to locate an existing custom…" at bounding box center [400, 127] width 701 height 132
click at [498, 126] on div "Email" at bounding box center [484, 130] width 177 height 30
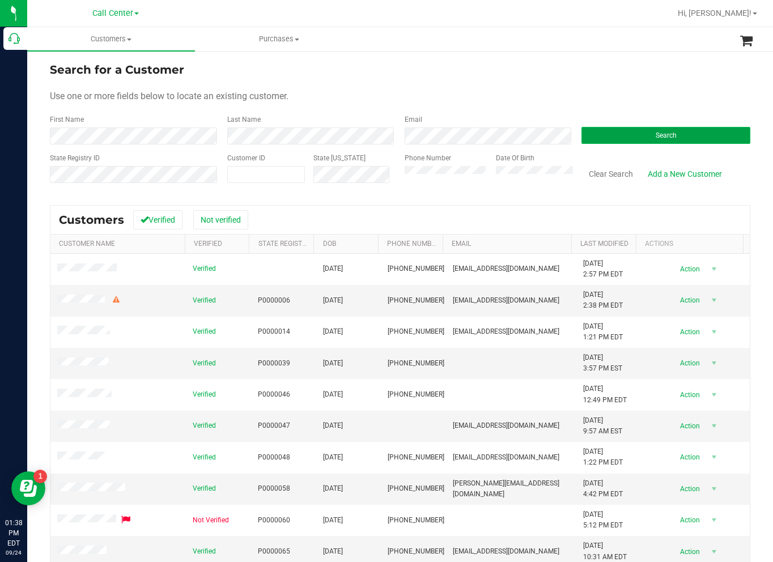
click at [629, 137] on button "Search" at bounding box center [666, 135] width 169 height 17
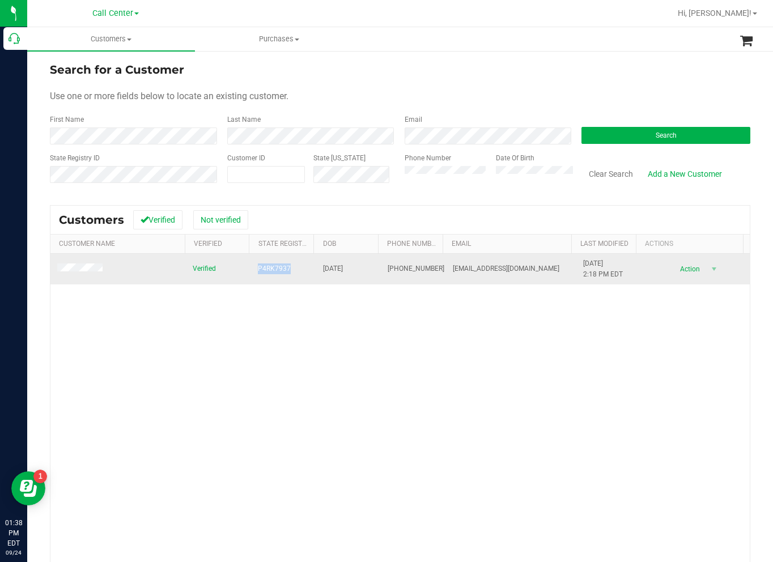
drag, startPoint x: 250, startPoint y: 270, endPoint x: 286, endPoint y: 272, distance: 36.3
click at [286, 272] on td "P4RK7937" at bounding box center [283, 269] width 65 height 31
drag, startPoint x: 353, startPoint y: 272, endPoint x: 319, endPoint y: 271, distance: 34.0
click at [323, 271] on span "[DATE]" at bounding box center [333, 269] width 20 height 11
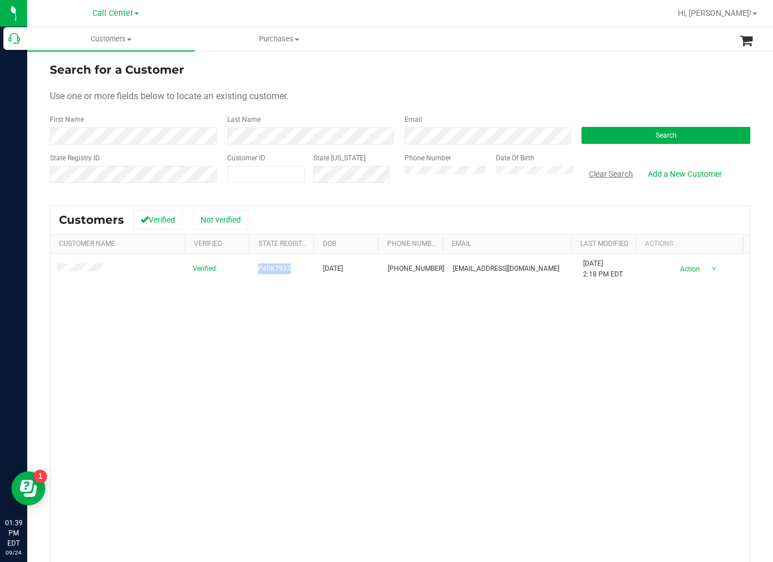
drag, startPoint x: 598, startPoint y: 172, endPoint x: 487, endPoint y: 186, distance: 111.4
click at [597, 172] on button "Clear Search" at bounding box center [611, 173] width 59 height 19
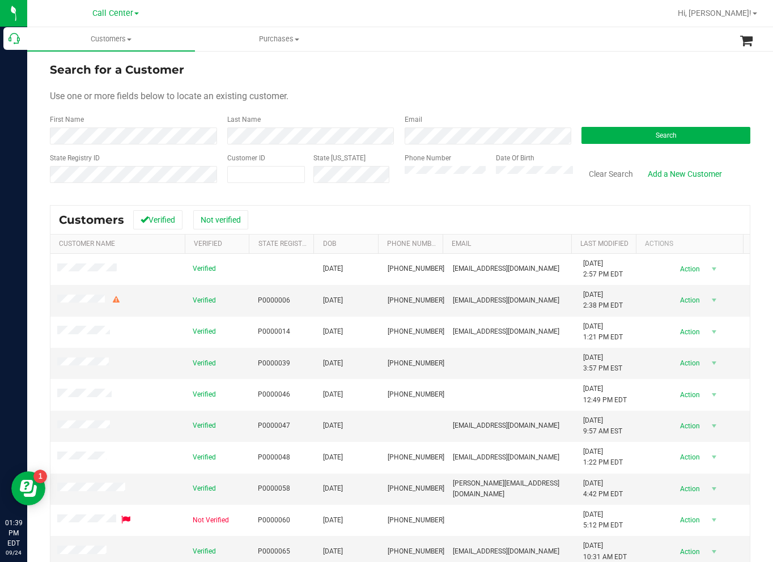
click at [691, 88] on form "Search for a Customer Use one or more fields below to locate an existing custom…" at bounding box center [400, 127] width 701 height 132
click at [582, 133] on button "Search" at bounding box center [666, 135] width 169 height 17
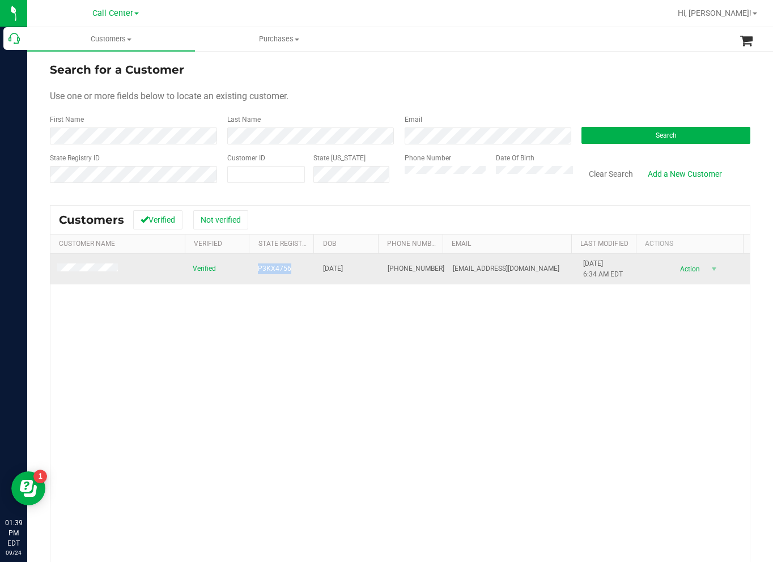
drag, startPoint x: 255, startPoint y: 267, endPoint x: 285, endPoint y: 265, distance: 30.7
click at [285, 265] on span "P3KX4756" at bounding box center [274, 269] width 33 height 11
drag, startPoint x: 354, startPoint y: 268, endPoint x: 308, endPoint y: 270, distance: 46.6
click at [308, 270] on tr "Verified P3KX4756 [DATE] (850) 516-6078 [EMAIL_ADDRESS][DOMAIN_NAME] [DATE] 6:3…" at bounding box center [400, 269] width 700 height 31
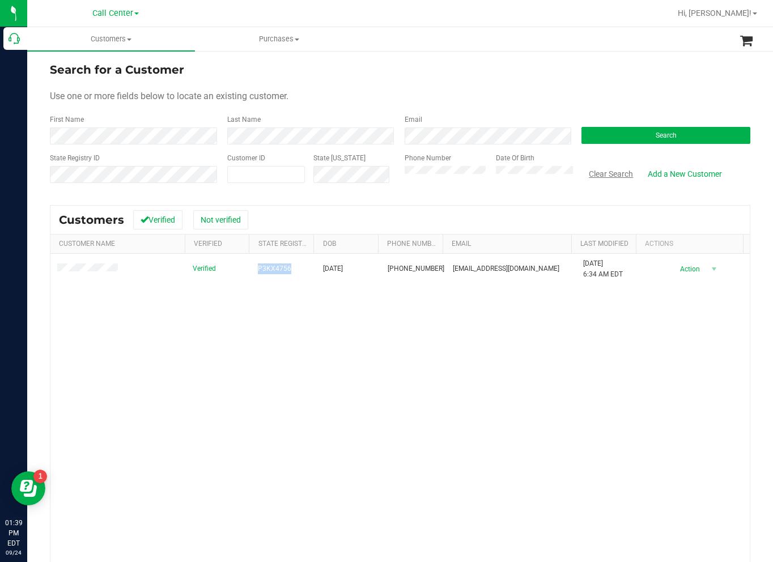
click at [614, 176] on button "Clear Search" at bounding box center [611, 173] width 59 height 19
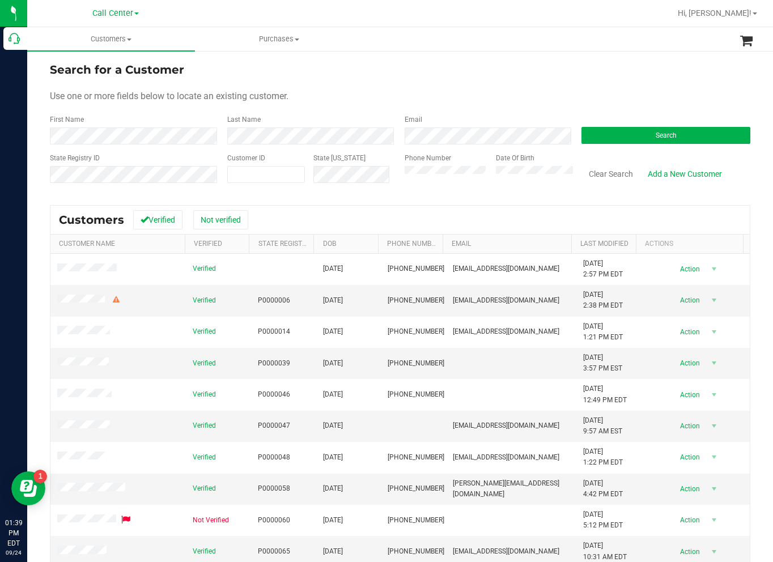
drag, startPoint x: 710, startPoint y: 82, endPoint x: 624, endPoint y: 113, distance: 92.2
click at [710, 82] on form "Search for a Customer Use one or more fields below to locate an existing custom…" at bounding box center [400, 127] width 701 height 132
click at [533, 145] on form "Search for a Customer Use one or more fields below to locate an existing custom…" at bounding box center [400, 127] width 701 height 132
click at [615, 145] on form "Search for a Customer Use one or more fields below to locate an existing custom…" at bounding box center [400, 127] width 701 height 132
click at [621, 136] on button "Search" at bounding box center [666, 135] width 169 height 17
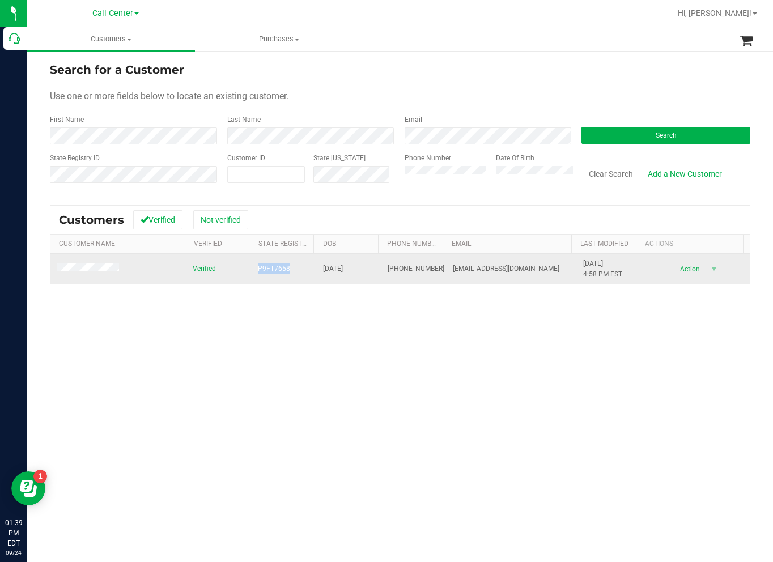
drag, startPoint x: 251, startPoint y: 271, endPoint x: 284, endPoint y: 272, distance: 33.5
click at [284, 272] on td "P9FT7658" at bounding box center [283, 269] width 65 height 31
drag, startPoint x: 315, startPoint y: 270, endPoint x: 354, endPoint y: 273, distance: 39.3
click at [354, 273] on td "[DATE]" at bounding box center [348, 269] width 65 height 31
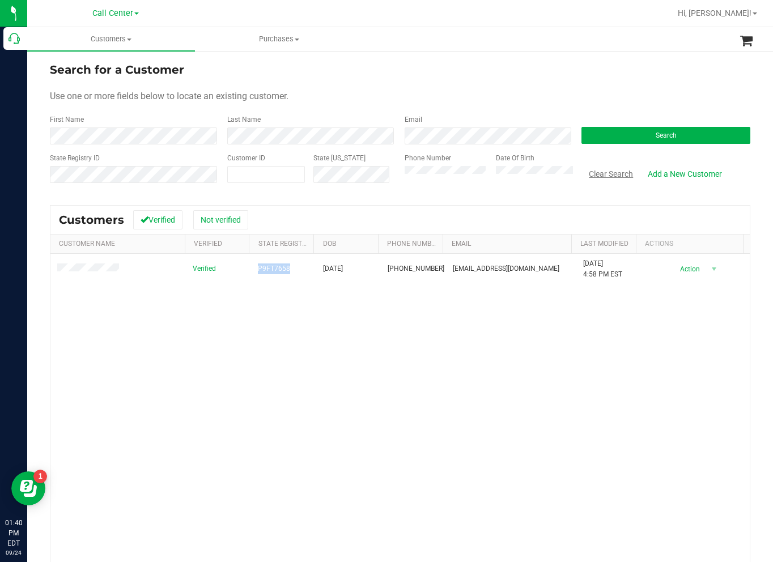
click at [596, 173] on button "Clear Search" at bounding box center [611, 173] width 59 height 19
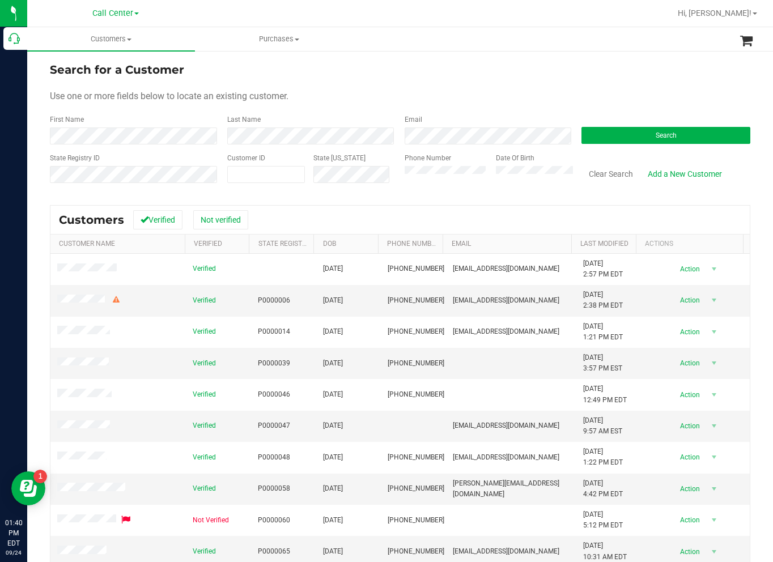
click at [698, 59] on div "Search for a Customer Use one or more fields below to locate an existing custom…" at bounding box center [400, 349] width 746 height 598
drag, startPoint x: 689, startPoint y: 92, endPoint x: 628, endPoint y: 118, distance: 66.5
click at [689, 92] on div "Use one or more fields below to locate an existing customer." at bounding box center [400, 97] width 701 height 14
click at [601, 137] on button "Search" at bounding box center [666, 135] width 169 height 17
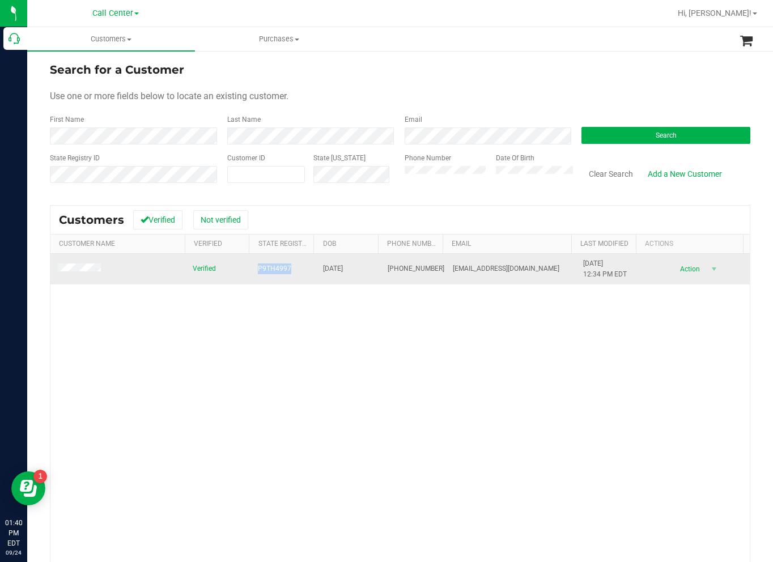
drag, startPoint x: 278, startPoint y: 271, endPoint x: 255, endPoint y: 268, distance: 23.5
click at [255, 268] on td "P9TH4997" at bounding box center [283, 269] width 65 height 31
drag, startPoint x: 307, startPoint y: 261, endPoint x: 354, endPoint y: 276, distance: 49.7
click at [354, 276] on tr "Verified P9TH4997 [DATE] (352) 256-9121 [EMAIL_ADDRESS][DOMAIN_NAME] [DATE] 12:…" at bounding box center [400, 269] width 700 height 31
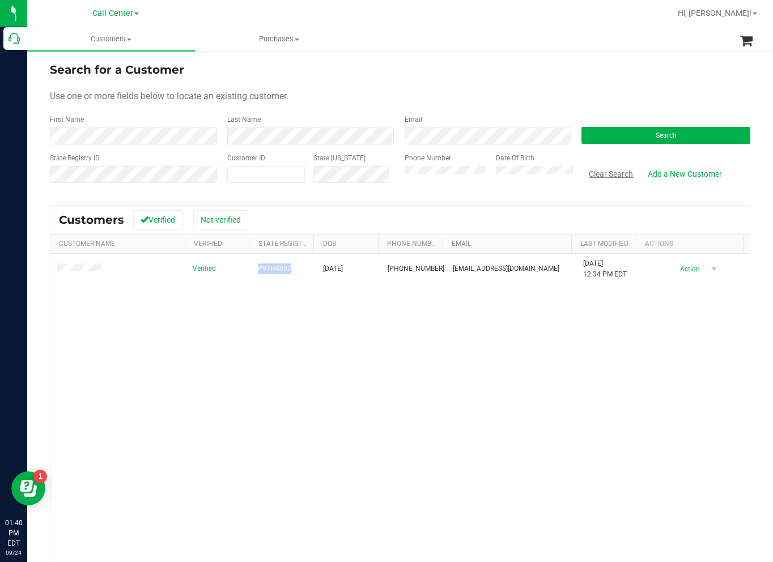
click at [598, 176] on button "Clear Search" at bounding box center [611, 173] width 59 height 19
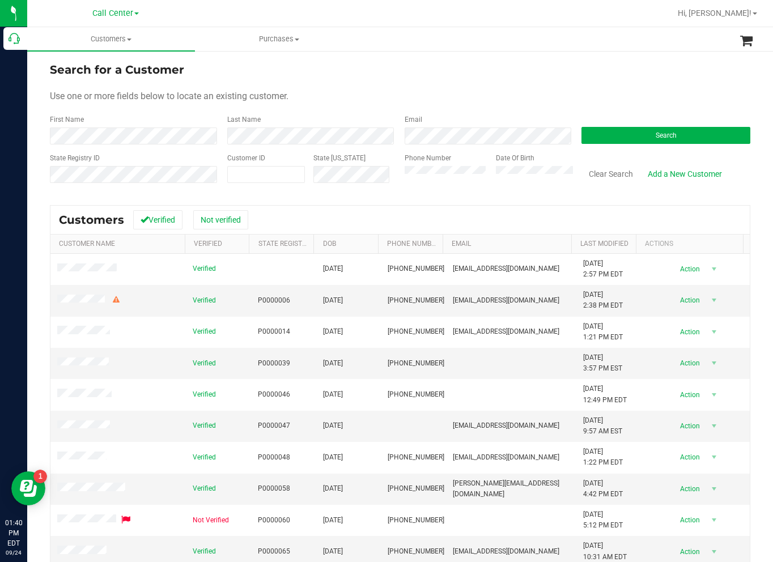
drag, startPoint x: 719, startPoint y: 72, endPoint x: 689, endPoint y: 94, distance: 37.3
click at [719, 72] on div "Search for a Customer" at bounding box center [400, 69] width 701 height 17
click at [625, 128] on button "Search" at bounding box center [666, 135] width 169 height 17
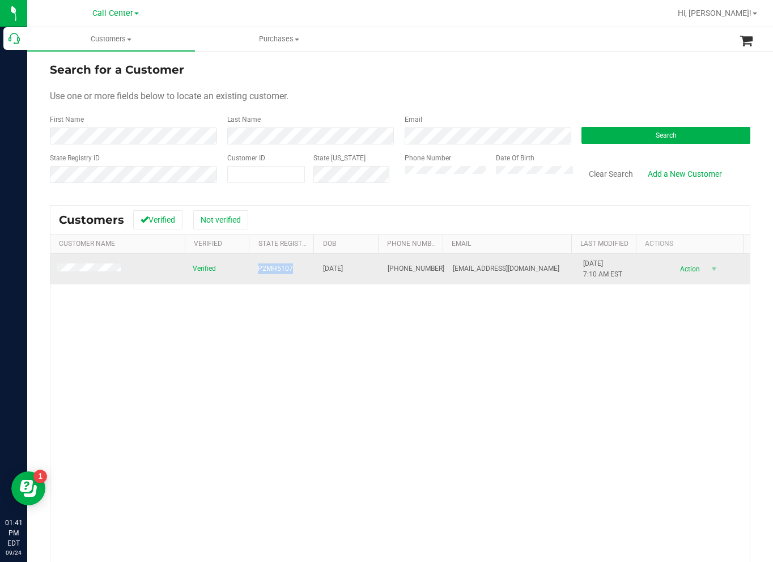
drag, startPoint x: 247, startPoint y: 273, endPoint x: 288, endPoint y: 274, distance: 41.4
click at [288, 274] on tr "Verified P2MH5107 [DATE] (706) 897-2156 [EMAIL_ADDRESS][DOMAIN_NAME] [DATE] 7:1…" at bounding box center [400, 269] width 700 height 31
drag, startPoint x: 319, startPoint y: 274, endPoint x: 355, endPoint y: 272, distance: 36.3
click at [355, 272] on td "[DATE]" at bounding box center [348, 269] width 65 height 31
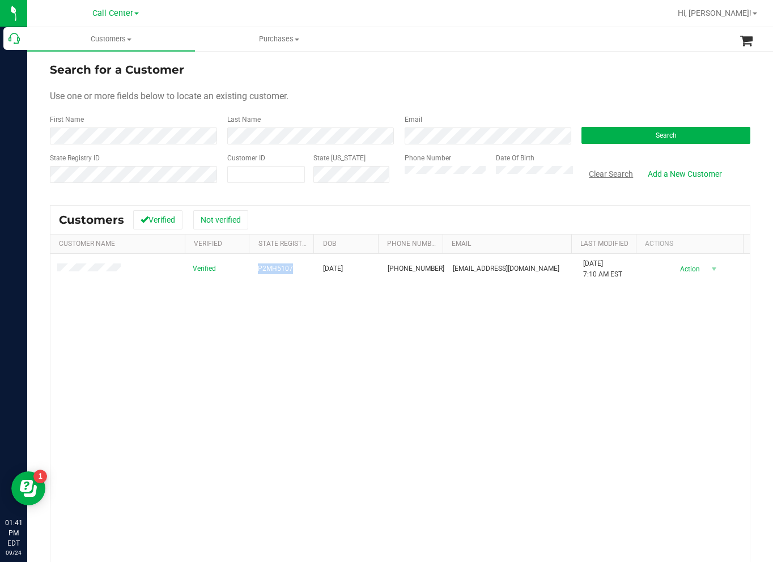
click at [603, 175] on button "Clear Search" at bounding box center [611, 173] width 59 height 19
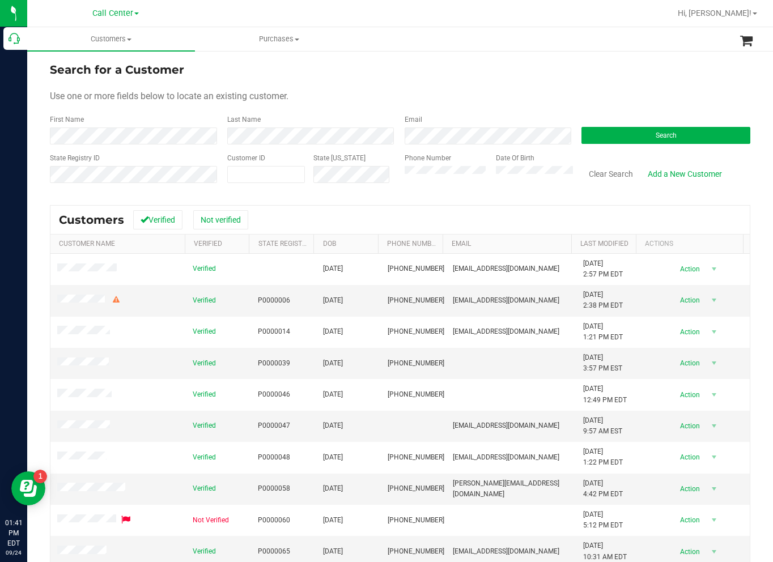
click at [714, 87] on form "Search for a Customer Use one or more fields below to locate an existing custom…" at bounding box center [400, 127] width 701 height 132
drag, startPoint x: 694, startPoint y: 88, endPoint x: 609, endPoint y: 115, distance: 89.1
click at [694, 88] on form "Search for a Customer Use one or more fields below to locate an existing custom…" at bounding box center [400, 127] width 701 height 132
click at [470, 145] on form "Search for a Customer Use one or more fields below to locate an existing custom…" at bounding box center [400, 127] width 701 height 132
drag, startPoint x: 684, startPoint y: 83, endPoint x: 566, endPoint y: 145, distance: 132.4
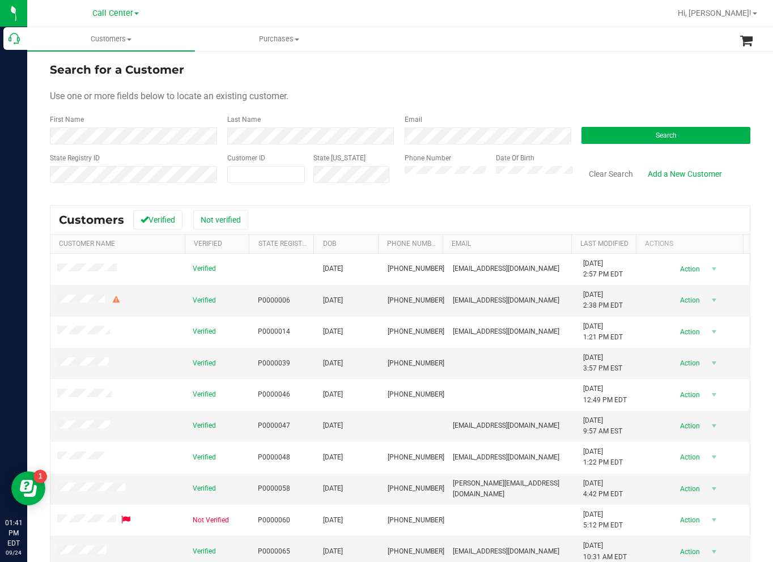
click at [684, 83] on form "Search for a Customer Use one or more fields below to locate an existing custom…" at bounding box center [400, 127] width 701 height 132
click at [611, 134] on button "Search" at bounding box center [666, 135] width 169 height 17
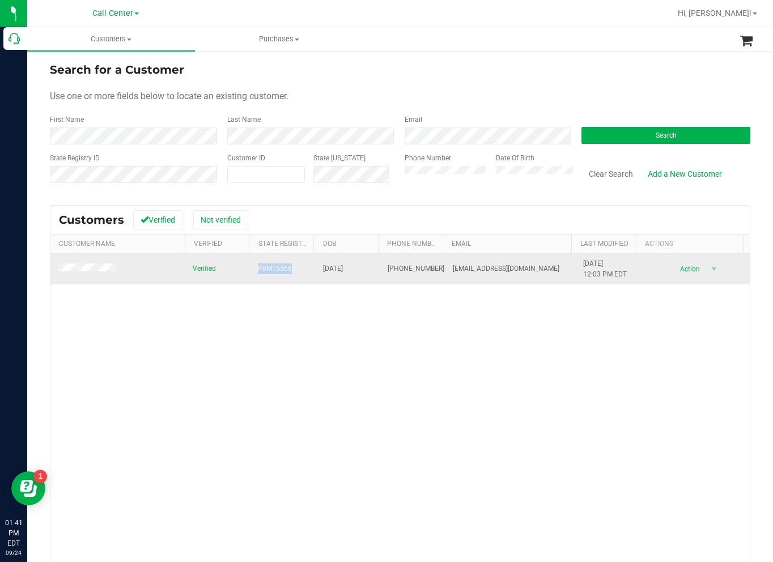
drag, startPoint x: 253, startPoint y: 270, endPoint x: 286, endPoint y: 274, distance: 33.1
click at [286, 274] on td "P8MT5566" at bounding box center [283, 269] width 65 height 31
drag, startPoint x: 315, startPoint y: 270, endPoint x: 353, endPoint y: 272, distance: 38.6
click at [353, 272] on td "[DATE]" at bounding box center [348, 269] width 65 height 31
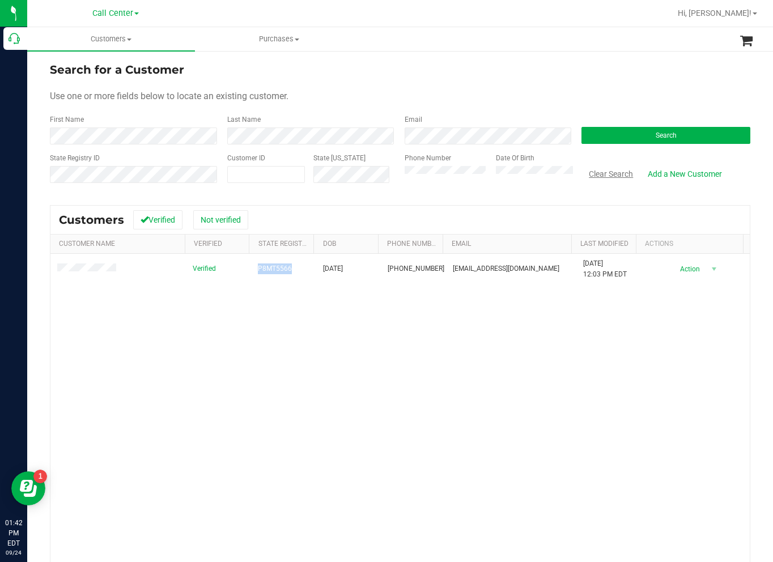
click at [599, 172] on button "Clear Search" at bounding box center [611, 173] width 59 height 19
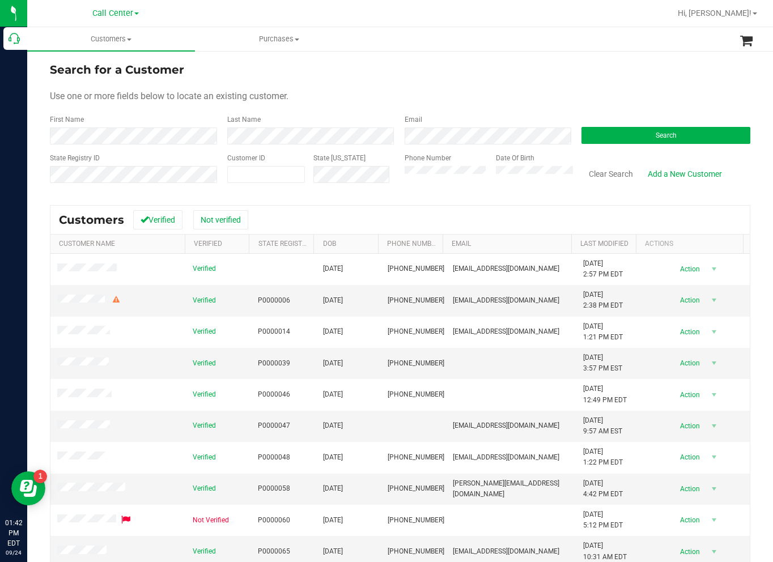
click at [697, 92] on div "Use one or more fields below to locate an existing customer." at bounding box center [400, 97] width 701 height 14
click at [610, 135] on button "Search" at bounding box center [666, 135] width 169 height 17
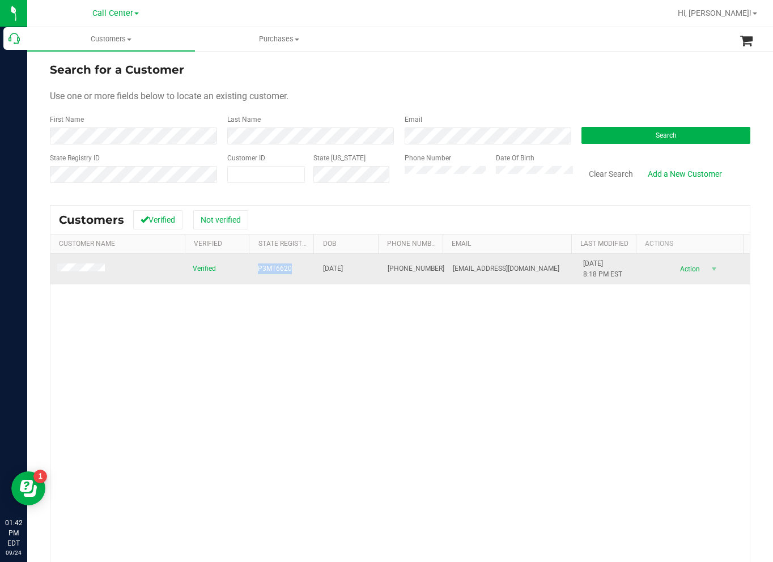
drag, startPoint x: 249, startPoint y: 266, endPoint x: 284, endPoint y: 274, distance: 35.6
click at [284, 274] on td "P3MT6620" at bounding box center [283, 269] width 65 height 31
drag, startPoint x: 317, startPoint y: 266, endPoint x: 354, endPoint y: 272, distance: 37.4
click at [354, 272] on td "[DATE]" at bounding box center [348, 269] width 65 height 31
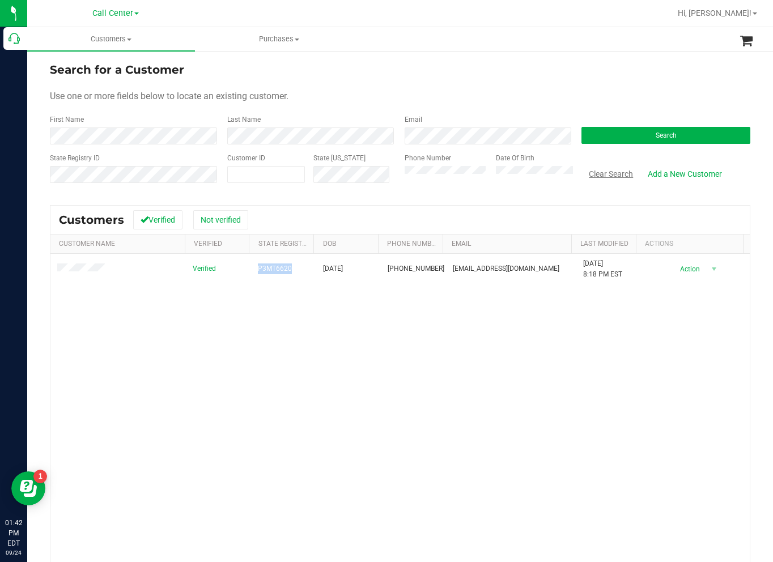
click at [599, 175] on button "Clear Search" at bounding box center [611, 173] width 59 height 19
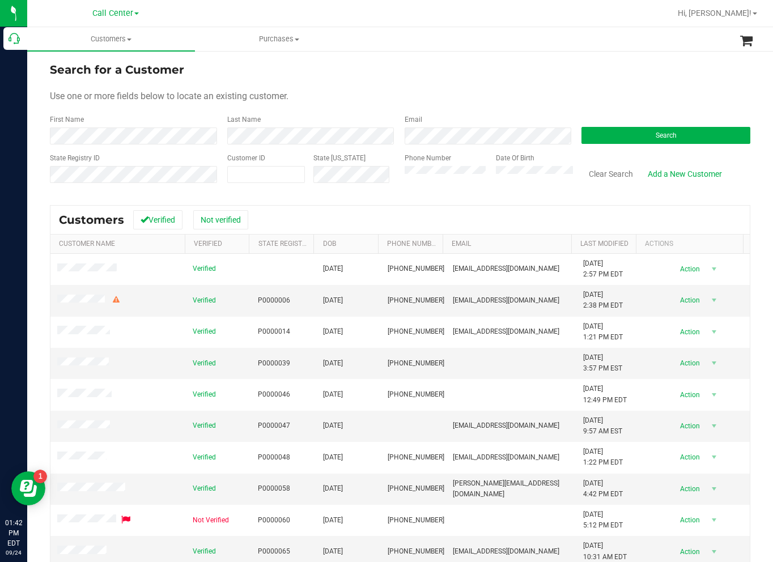
drag, startPoint x: 688, startPoint y: 83, endPoint x: 674, endPoint y: 95, distance: 18.1
click at [688, 83] on form "Search for a Customer Use one or more fields below to locate an existing custom…" at bounding box center [400, 127] width 701 height 132
click at [605, 132] on button "Search" at bounding box center [666, 135] width 169 height 17
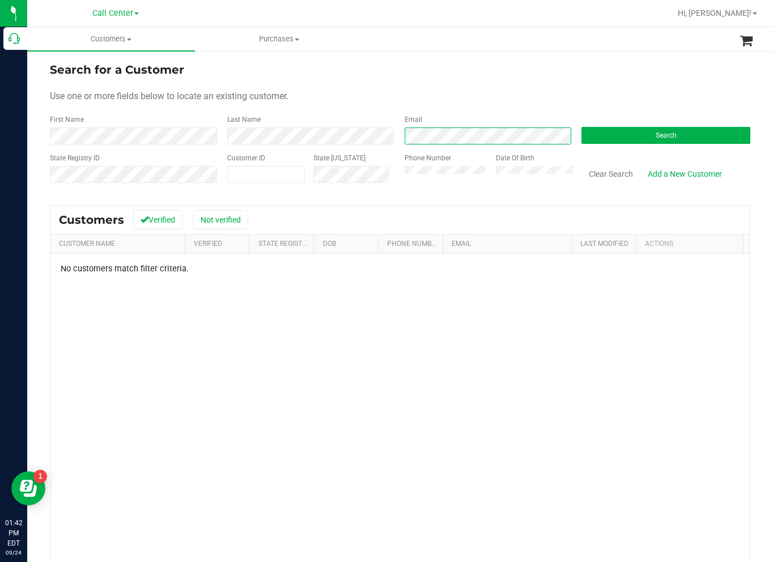
click at [363, 142] on div "First Name Last Name Email Search" at bounding box center [400, 130] width 701 height 30
click at [208, 139] on div "First Name Last Name Email Search" at bounding box center [400, 130] width 701 height 30
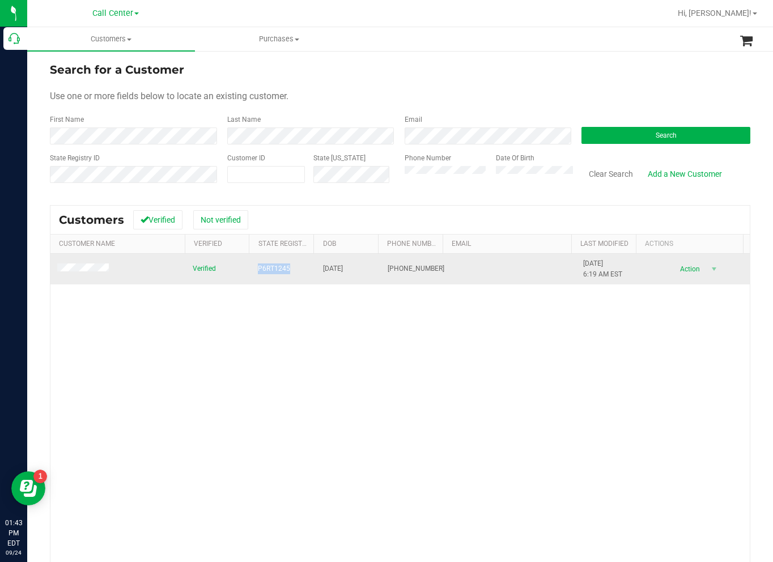
drag, startPoint x: 240, startPoint y: 269, endPoint x: 283, endPoint y: 269, distance: 43.1
click at [283, 269] on tr "Verified P6RT1245 [DATE] (813) 928-5835 [DATE] 6:19 AM EST Delete Profile Actio…" at bounding box center [400, 269] width 700 height 31
drag, startPoint x: 320, startPoint y: 273, endPoint x: 354, endPoint y: 272, distance: 34.0
click at [343, 272] on span "[DATE]" at bounding box center [333, 269] width 20 height 11
click at [323, 272] on span "[DATE]" at bounding box center [333, 269] width 20 height 11
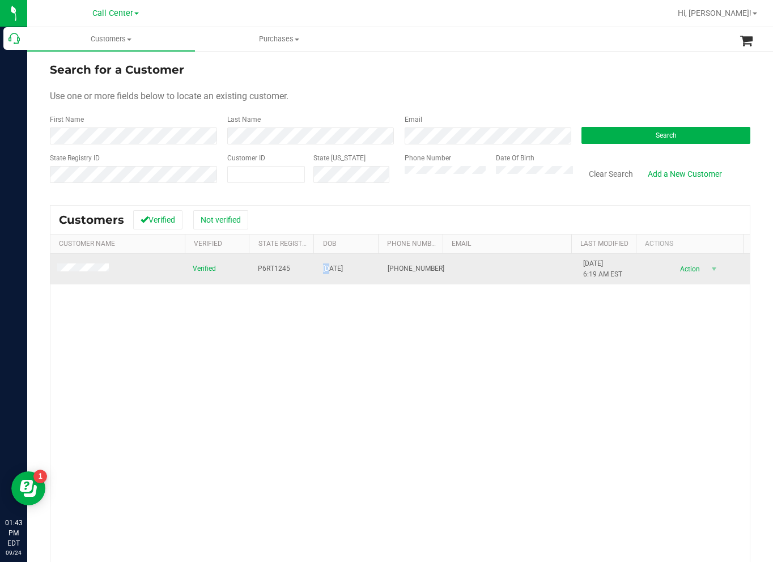
click at [323, 272] on span "[DATE]" at bounding box center [333, 269] width 20 height 11
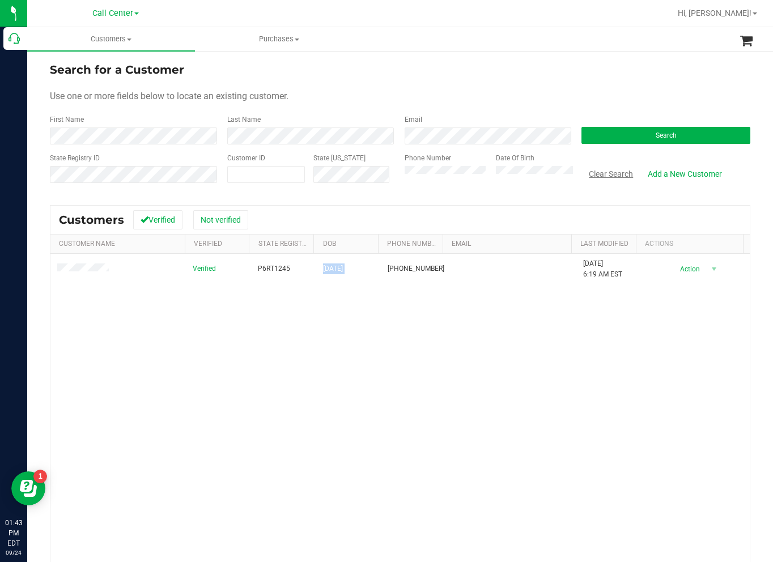
click at [599, 173] on button "Clear Search" at bounding box center [611, 173] width 59 height 19
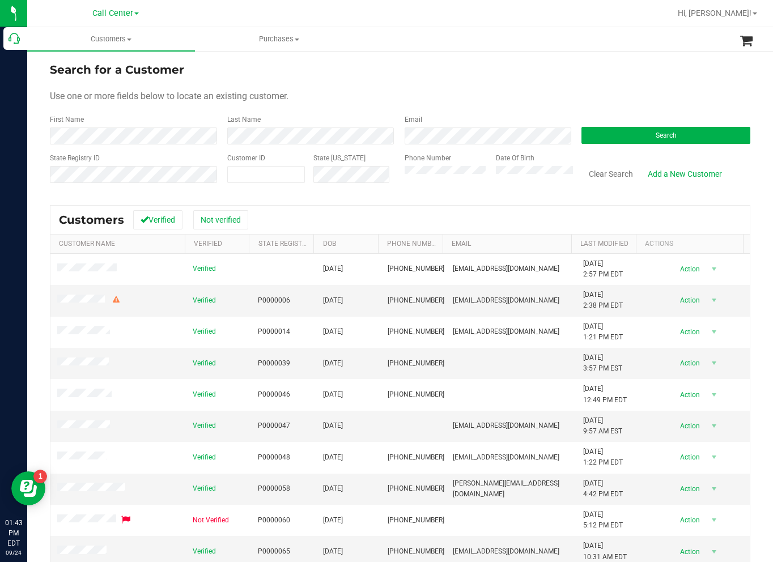
drag, startPoint x: 719, startPoint y: 79, endPoint x: 611, endPoint y: 118, distance: 114.9
click at [719, 79] on form "Search for a Customer Use one or more fields below to locate an existing custom…" at bounding box center [400, 127] width 701 height 132
drag, startPoint x: 707, startPoint y: 107, endPoint x: 587, endPoint y: 142, distance: 125.2
click at [707, 107] on form "Search for a Customer Use one or more fields below to locate an existing custom…" at bounding box center [400, 127] width 701 height 132
click at [613, 132] on button "Search" at bounding box center [666, 135] width 169 height 17
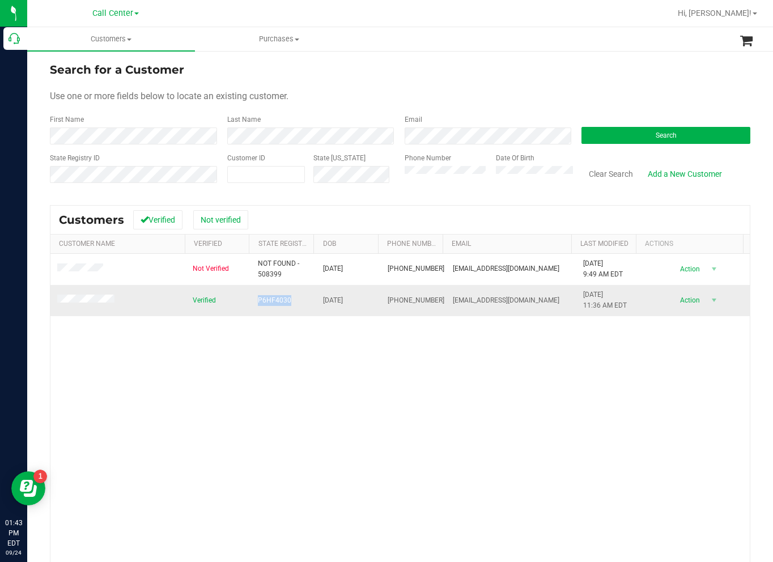
drag, startPoint x: 283, startPoint y: 303, endPoint x: 252, endPoint y: 305, distance: 31.3
click at [252, 305] on td "P6HF4030" at bounding box center [283, 300] width 65 height 31
drag, startPoint x: 360, startPoint y: 299, endPoint x: 319, endPoint y: 299, distance: 40.8
click at [319, 299] on td "[DATE]" at bounding box center [348, 300] width 65 height 31
click at [608, 170] on button "Clear Search" at bounding box center [611, 173] width 59 height 19
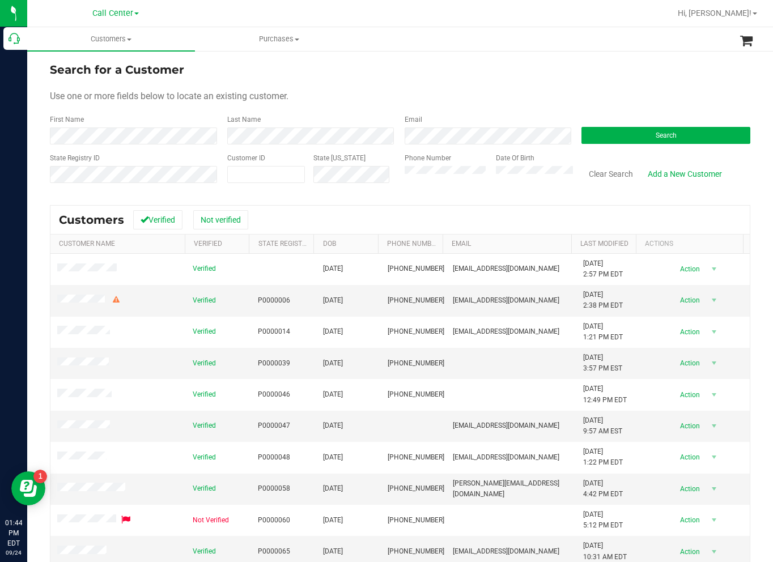
drag, startPoint x: 715, startPoint y: 88, endPoint x: 695, endPoint y: 92, distance: 20.8
click at [715, 88] on form "Search for a Customer Use one or more fields below to locate an existing custom…" at bounding box center [400, 127] width 701 height 132
click at [612, 134] on button "Search" at bounding box center [666, 135] width 169 height 17
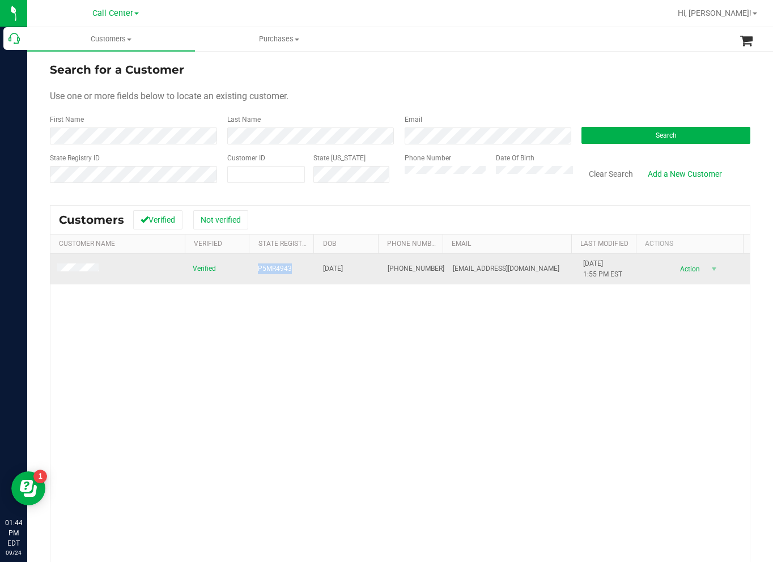
drag, startPoint x: 289, startPoint y: 271, endPoint x: 255, endPoint y: 270, distance: 34.0
click at [255, 270] on td "P5MR4943" at bounding box center [283, 269] width 65 height 31
click at [326, 269] on span "[DATE]" at bounding box center [333, 269] width 20 height 11
drag, startPoint x: 318, startPoint y: 270, endPoint x: 367, endPoint y: 273, distance: 48.8
click at [367, 273] on td "[DATE]" at bounding box center [348, 269] width 65 height 31
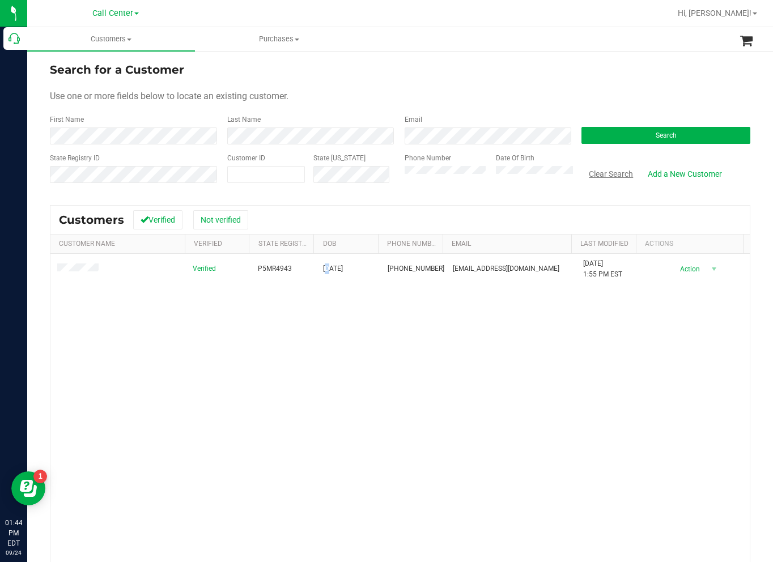
click at [601, 173] on button "Clear Search" at bounding box center [611, 173] width 59 height 19
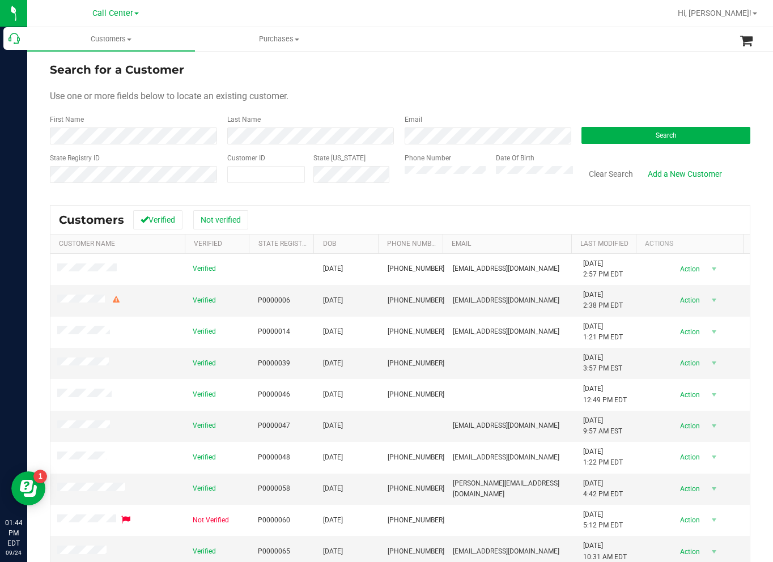
drag, startPoint x: 723, startPoint y: 82, endPoint x: 541, endPoint y: 147, distance: 193.5
click at [723, 82] on form "Search for a Customer Use one or more fields below to locate an existing custom…" at bounding box center [400, 127] width 701 height 132
click at [713, 105] on form "Search for a Customer Use one or more fields below to locate an existing custom…" at bounding box center [400, 127] width 701 height 132
click at [704, 115] on div "Search" at bounding box center [661, 130] width 177 height 30
click at [607, 136] on button "Search" at bounding box center [666, 135] width 169 height 17
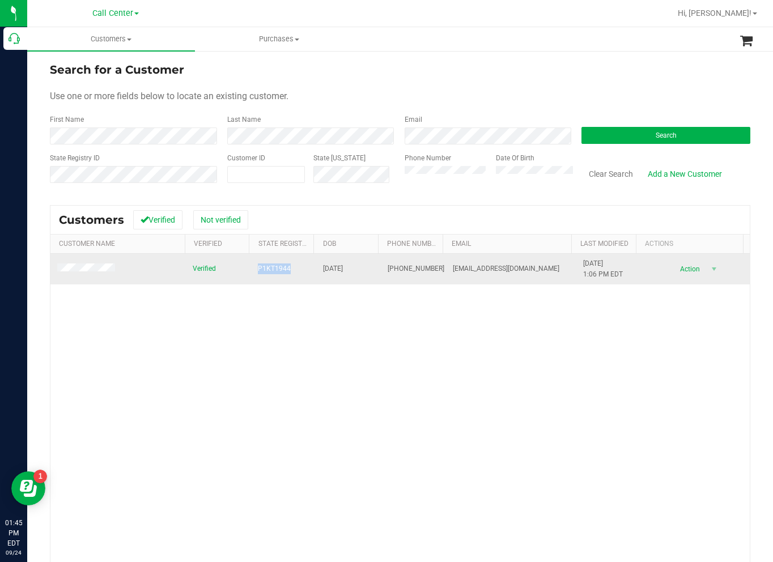
drag, startPoint x: 251, startPoint y: 270, endPoint x: 288, endPoint y: 270, distance: 36.8
click at [288, 270] on td "P1KT1944" at bounding box center [283, 269] width 65 height 31
drag, startPoint x: 318, startPoint y: 268, endPoint x: 354, endPoint y: 270, distance: 35.8
click at [343, 270] on span "[DATE]" at bounding box center [333, 269] width 20 height 11
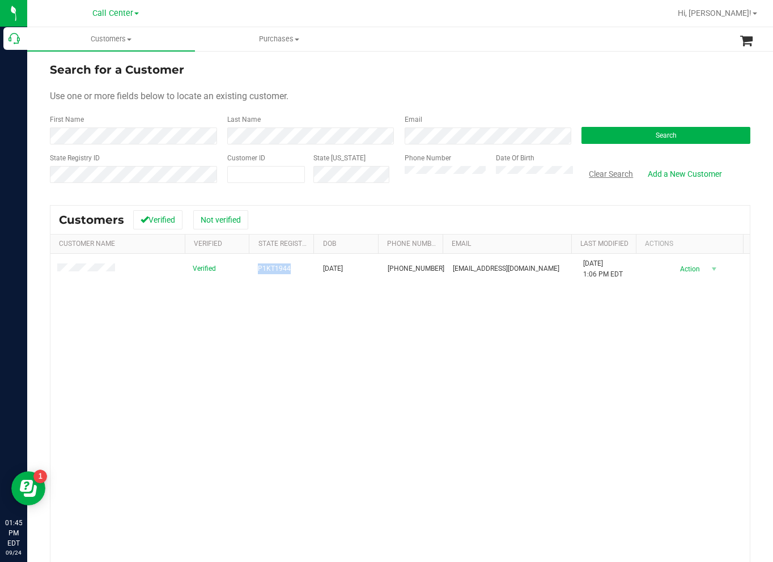
click at [598, 176] on button "Clear Search" at bounding box center [611, 173] width 59 height 19
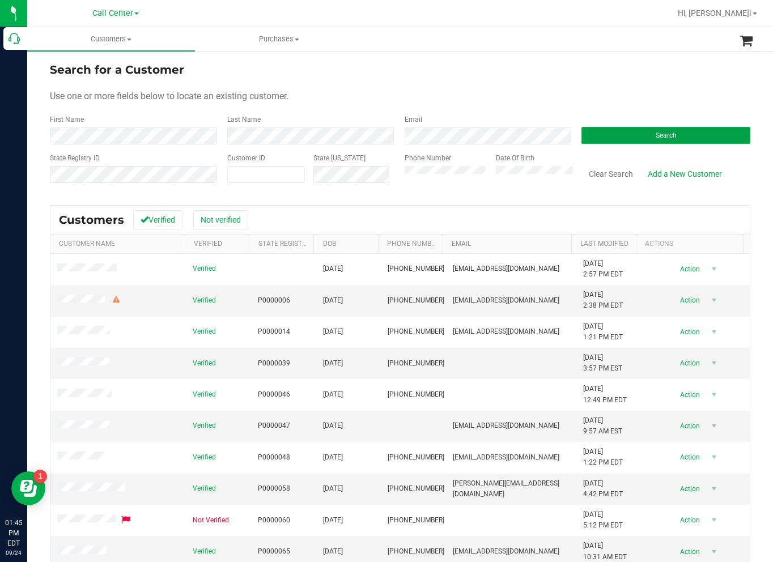
click at [673, 129] on button "Search" at bounding box center [666, 135] width 169 height 17
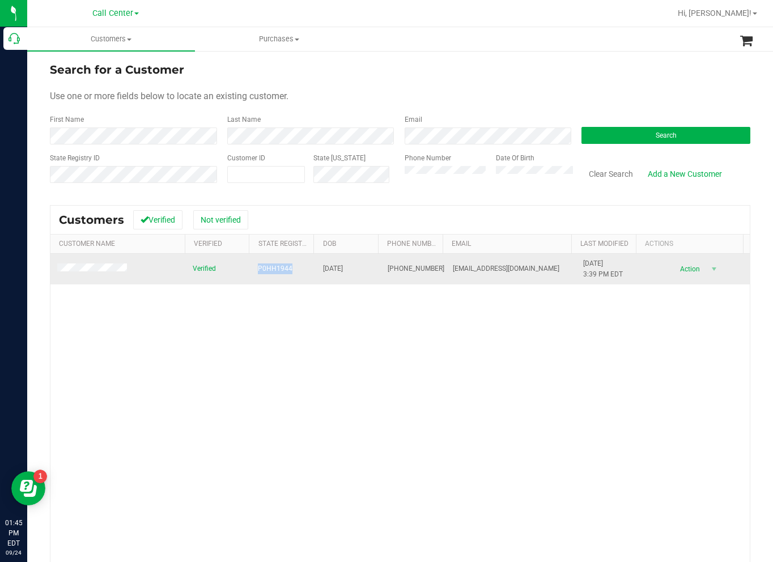
drag, startPoint x: 227, startPoint y: 270, endPoint x: 288, endPoint y: 275, distance: 61.4
click at [288, 275] on tr "Verified P0HH1944 [DATE] (732) 841-9185 [EMAIL_ADDRESS][DOMAIN_NAME] [DATE] 3:3…" at bounding box center [400, 269] width 700 height 31
drag, startPoint x: 313, startPoint y: 268, endPoint x: 357, endPoint y: 274, distance: 43.5
click at [357, 274] on td "[DATE]" at bounding box center [348, 269] width 65 height 31
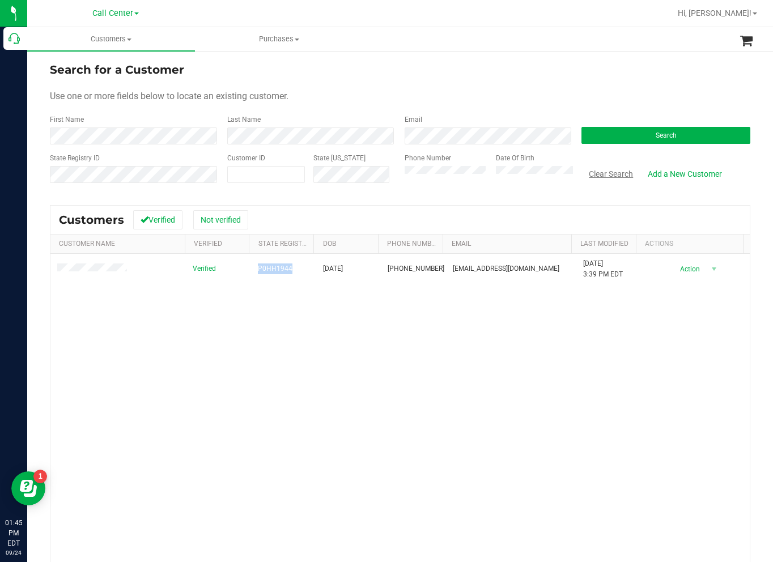
click at [591, 176] on button "Clear Search" at bounding box center [611, 173] width 59 height 19
